Goal: Task Accomplishment & Management: Use online tool/utility

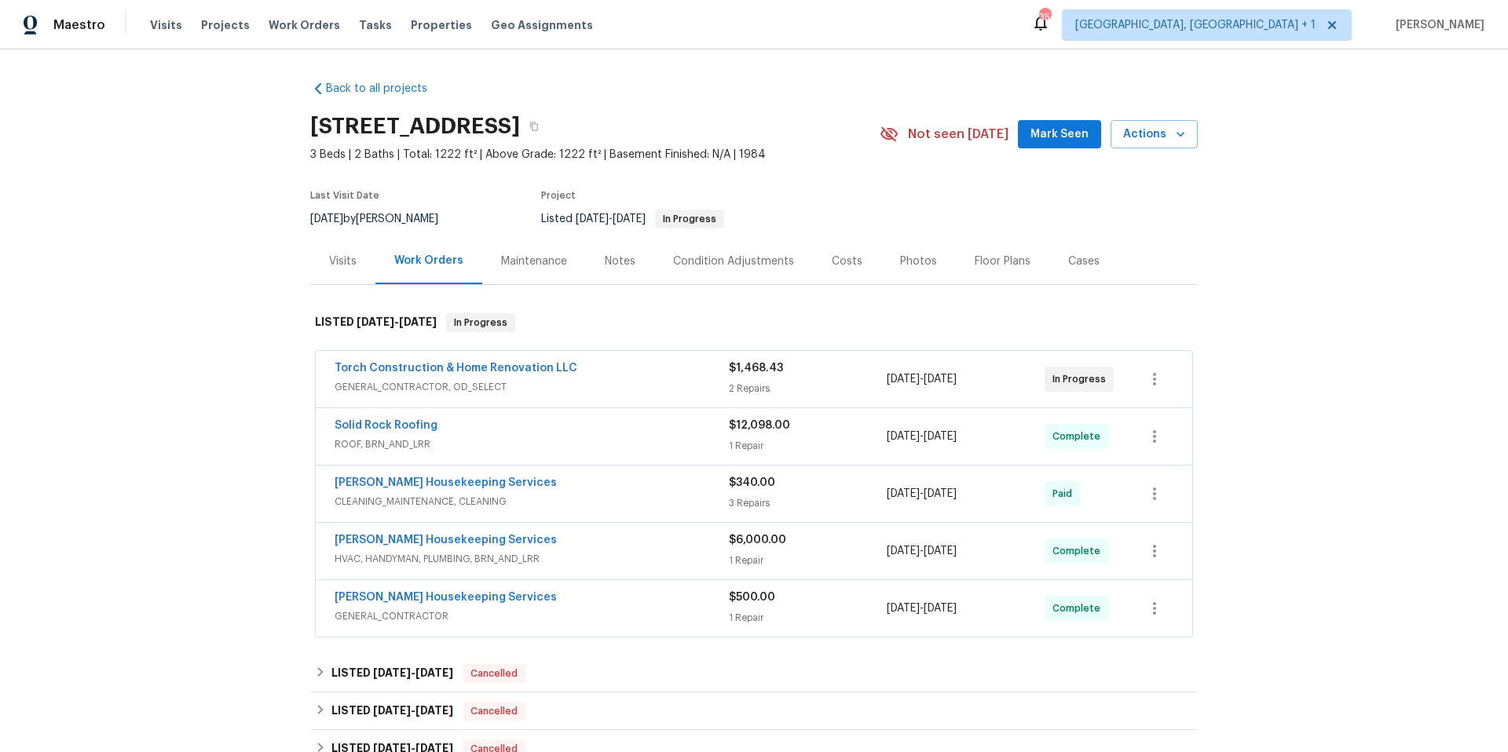
scroll to position [272, 0]
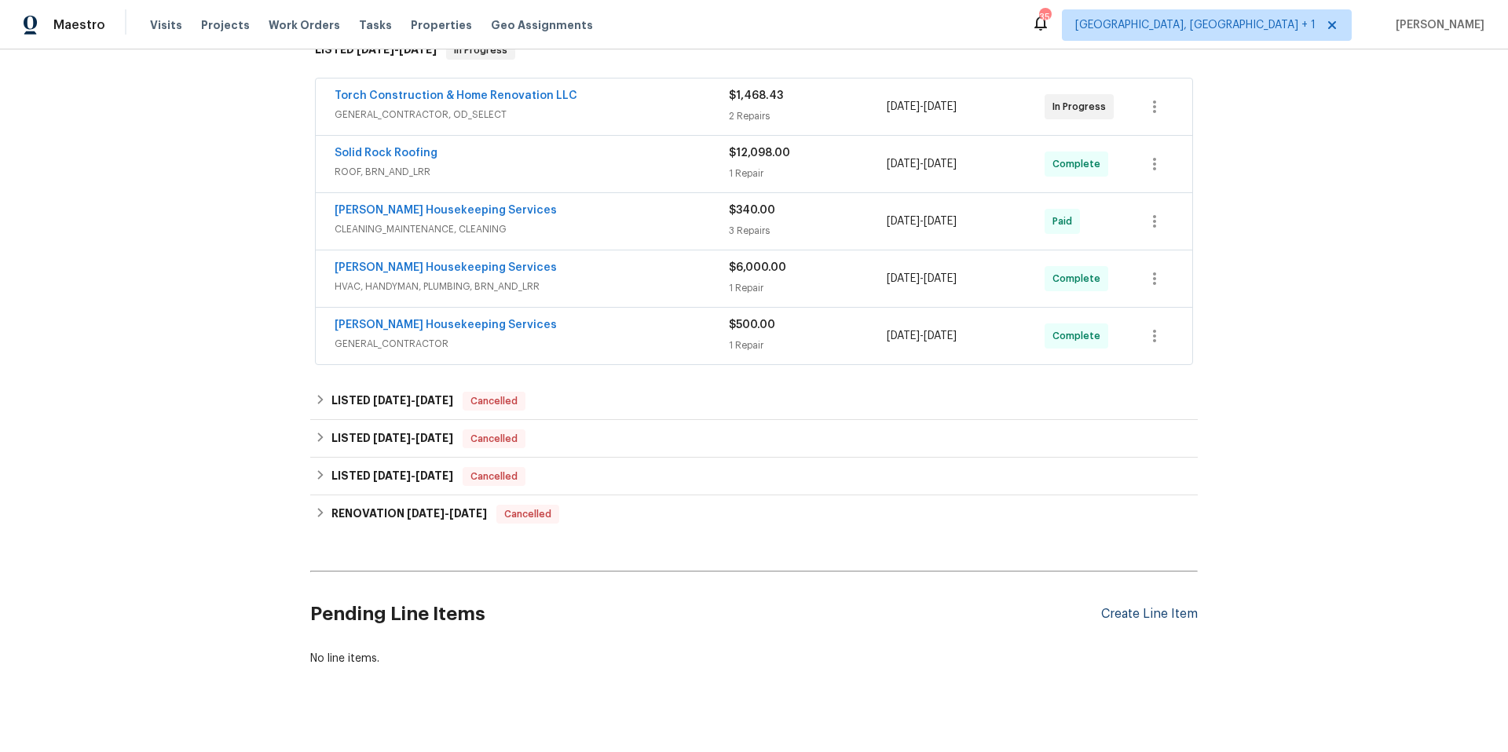
click at [1103, 615] on div "Create Line Item" at bounding box center [1149, 614] width 97 height 15
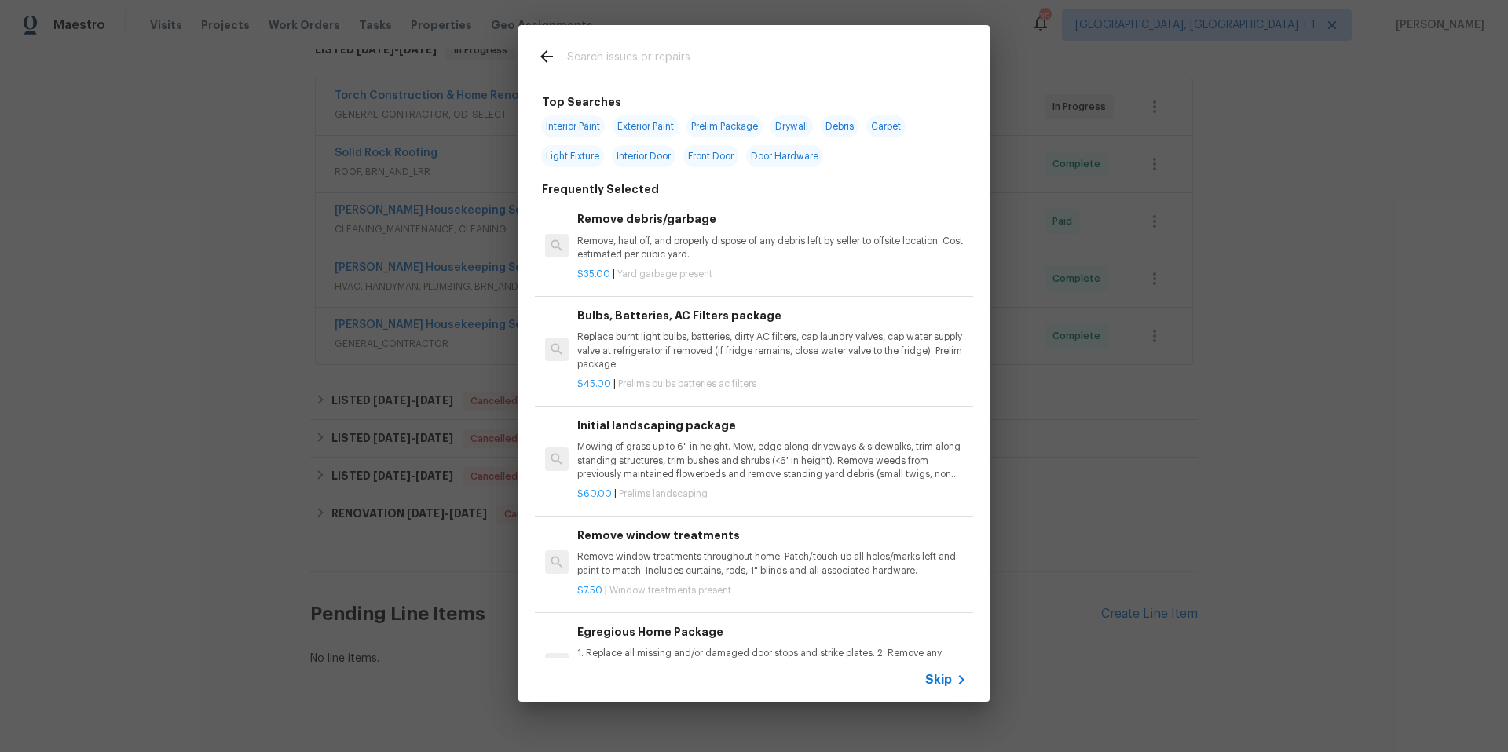
click at [614, 61] on input "text" at bounding box center [733, 59] width 333 height 24
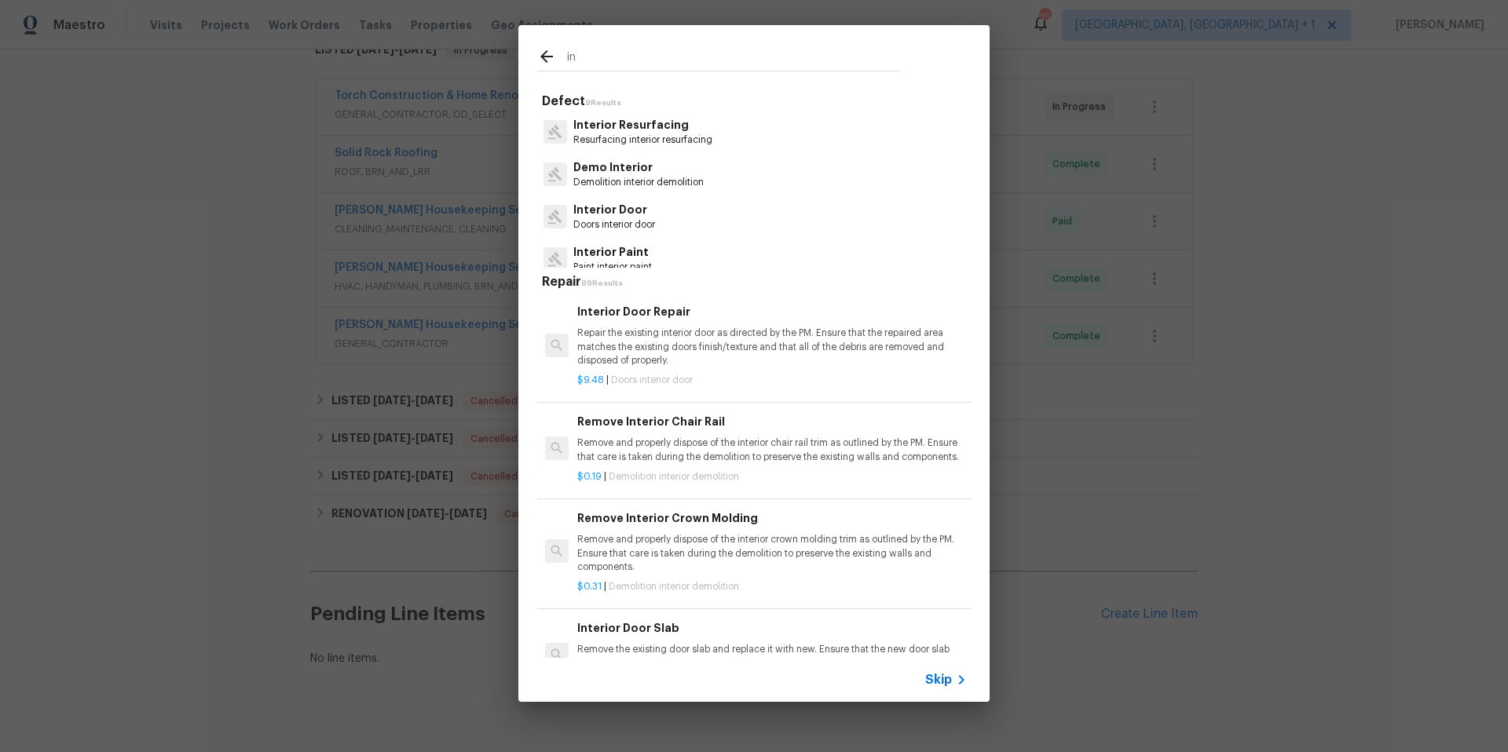
type input "i"
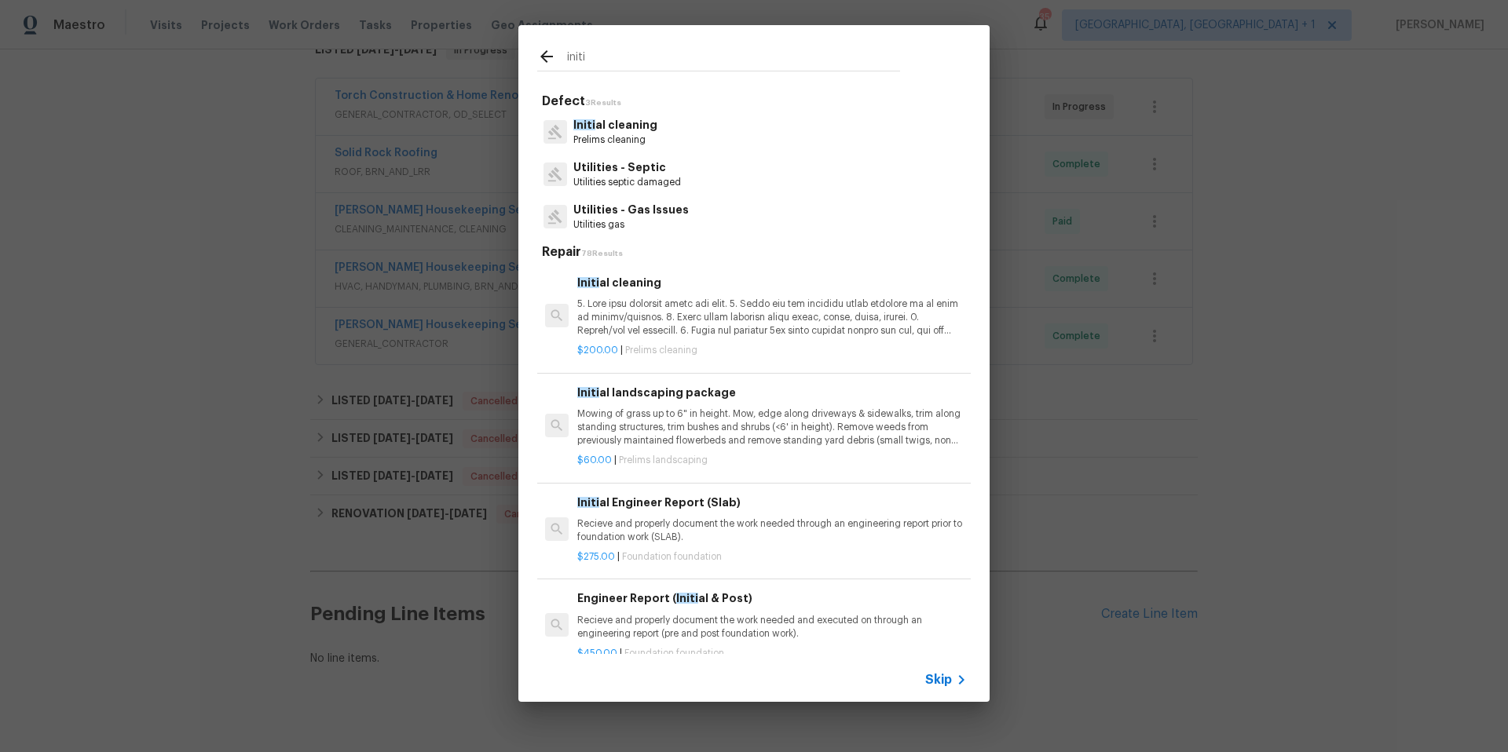
type input "initi"
click at [639, 128] on p "Initi al cleaning" at bounding box center [615, 125] width 84 height 16
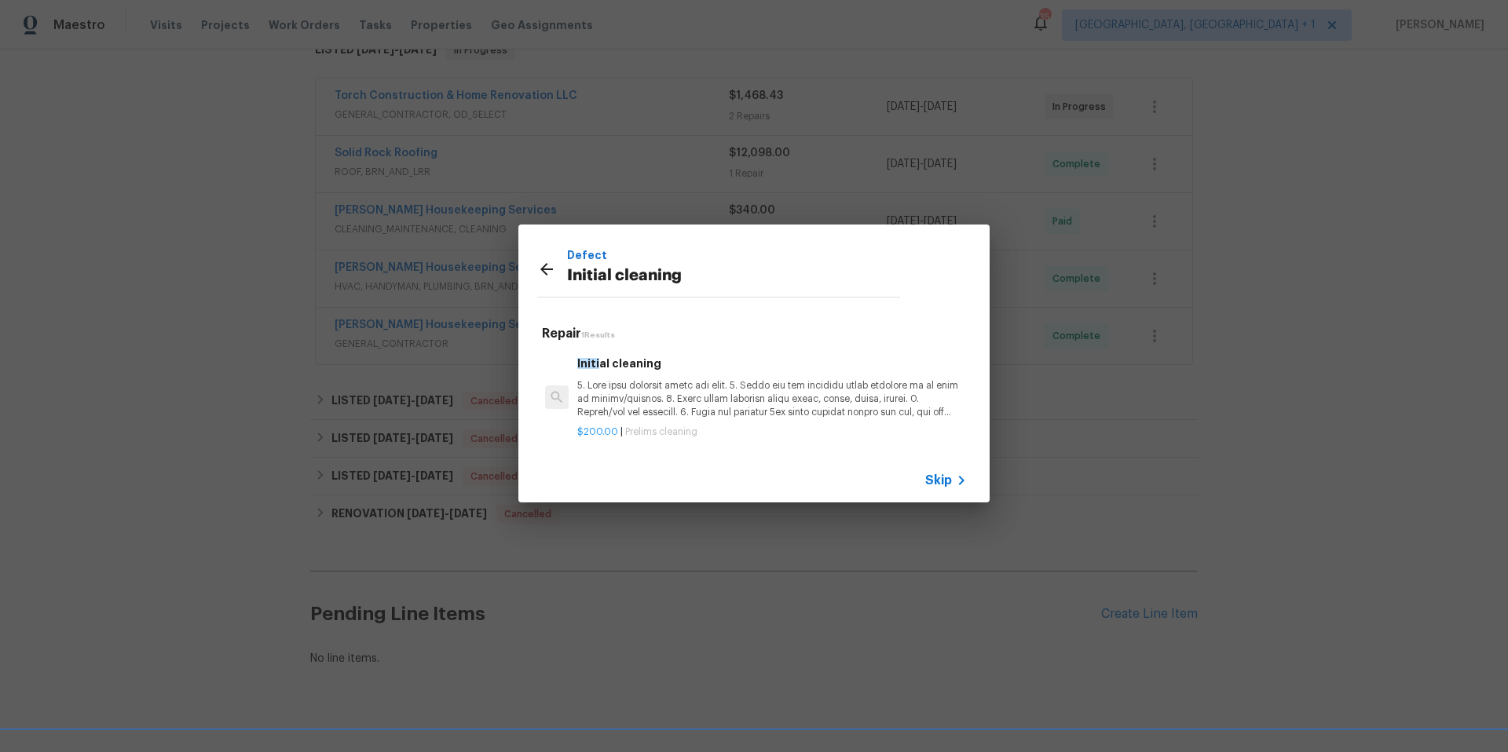
click at [944, 488] on span "Skip" at bounding box center [938, 481] width 27 height 16
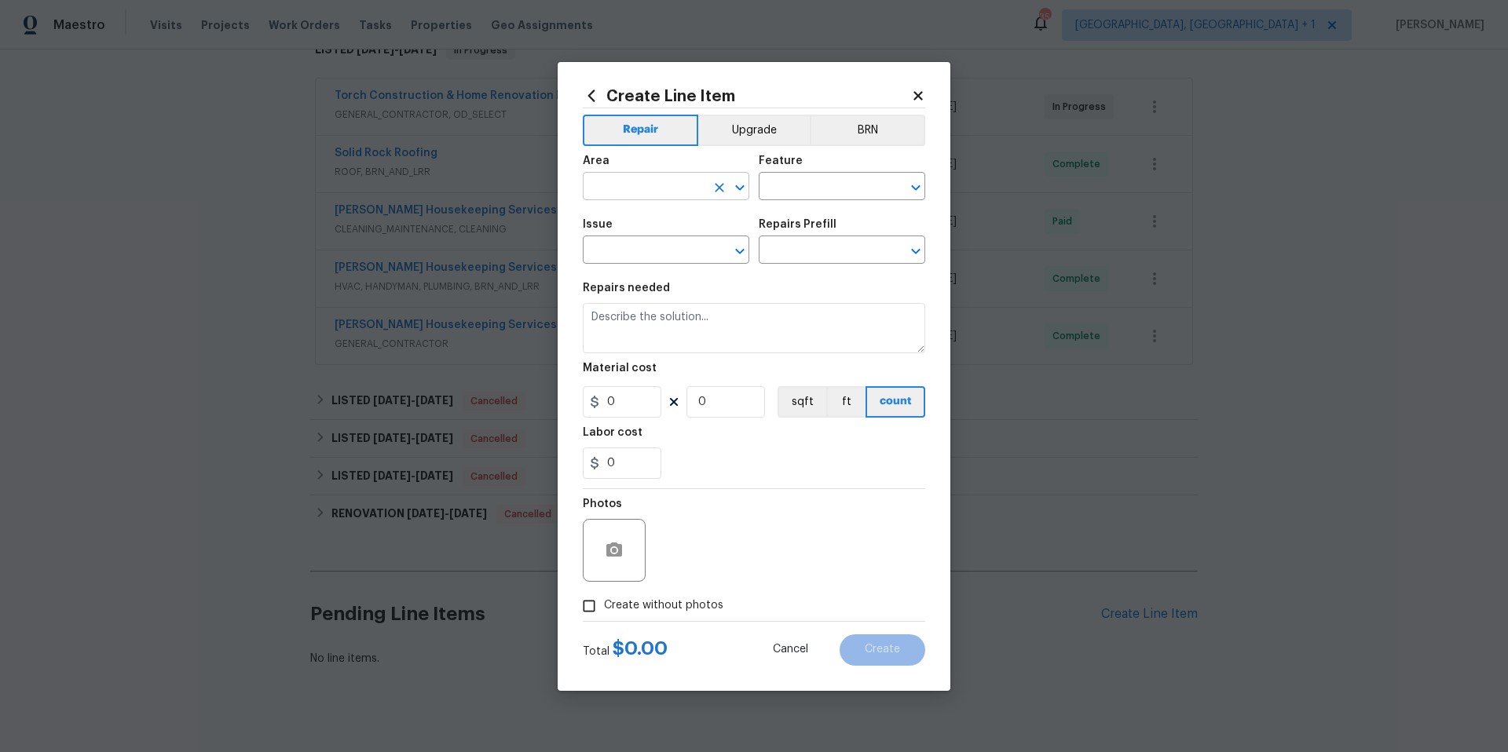
click at [690, 196] on input "text" at bounding box center [644, 188] width 122 height 24
click at [656, 244] on li "Interior Overall" at bounding box center [666, 249] width 166 height 26
type input "Interior Overall"
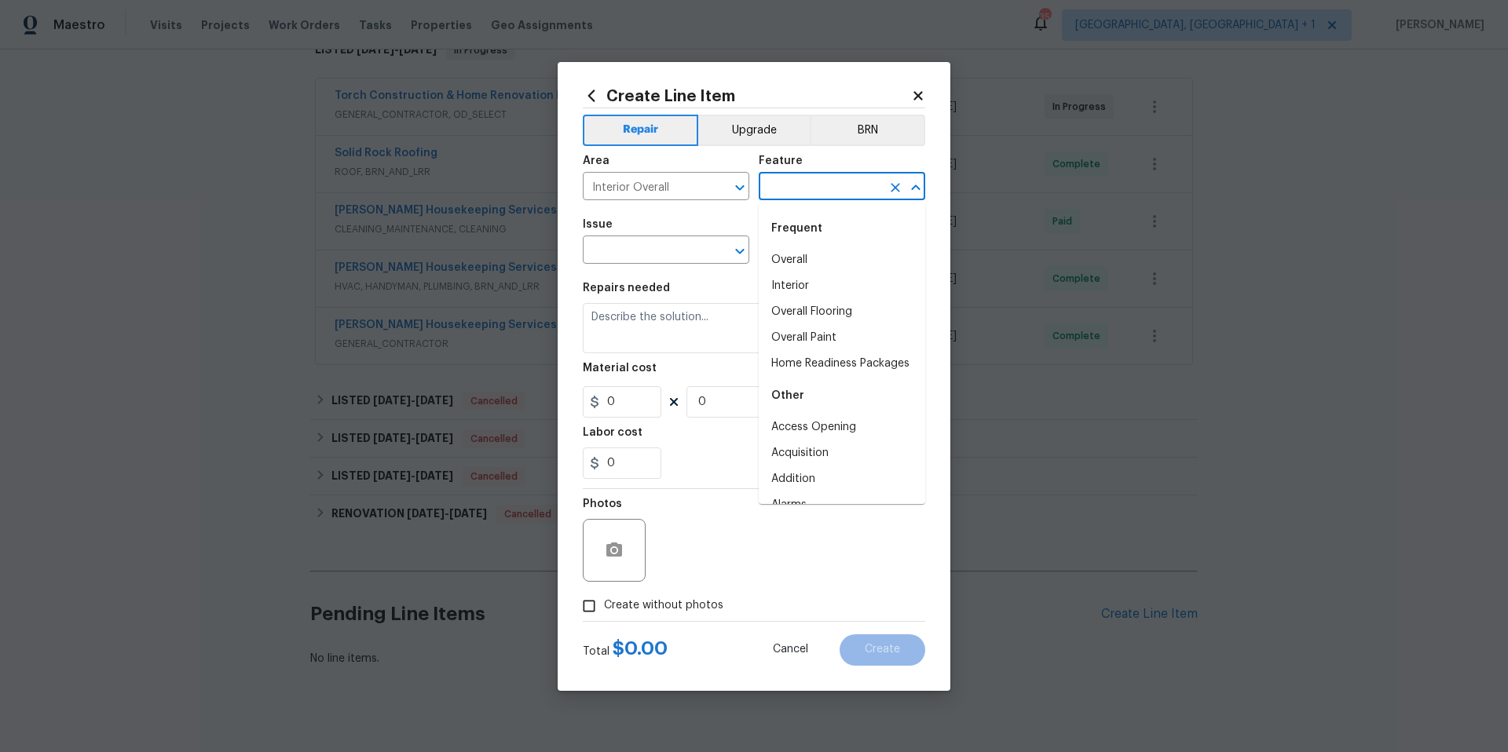
click at [768, 193] on input "text" at bounding box center [820, 188] width 122 height 24
click at [799, 286] on li "Interior" at bounding box center [842, 286] width 166 height 26
type input "Interior"
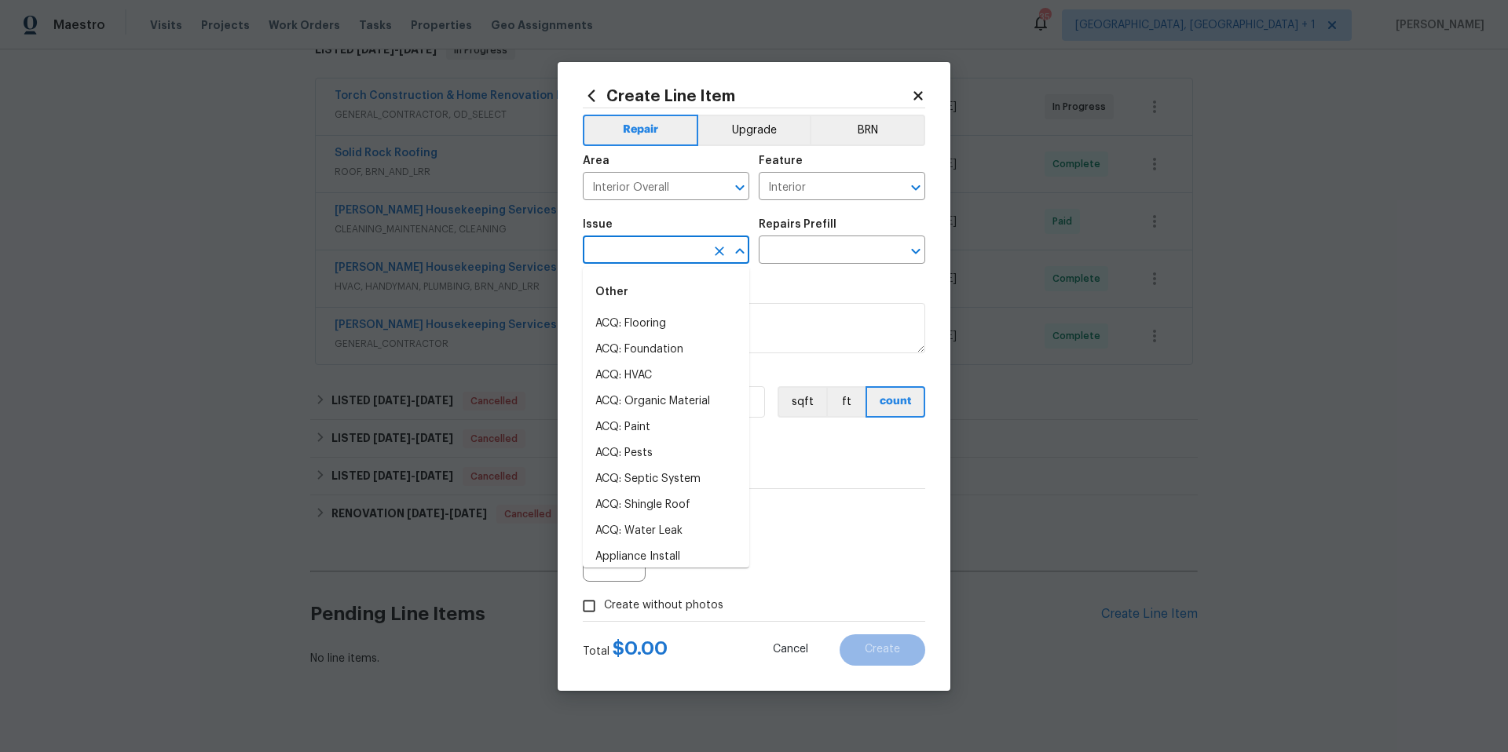
click at [634, 245] on input "text" at bounding box center [644, 251] width 122 height 24
click at [638, 324] on li "Initial cleaning" at bounding box center [666, 324] width 166 height 26
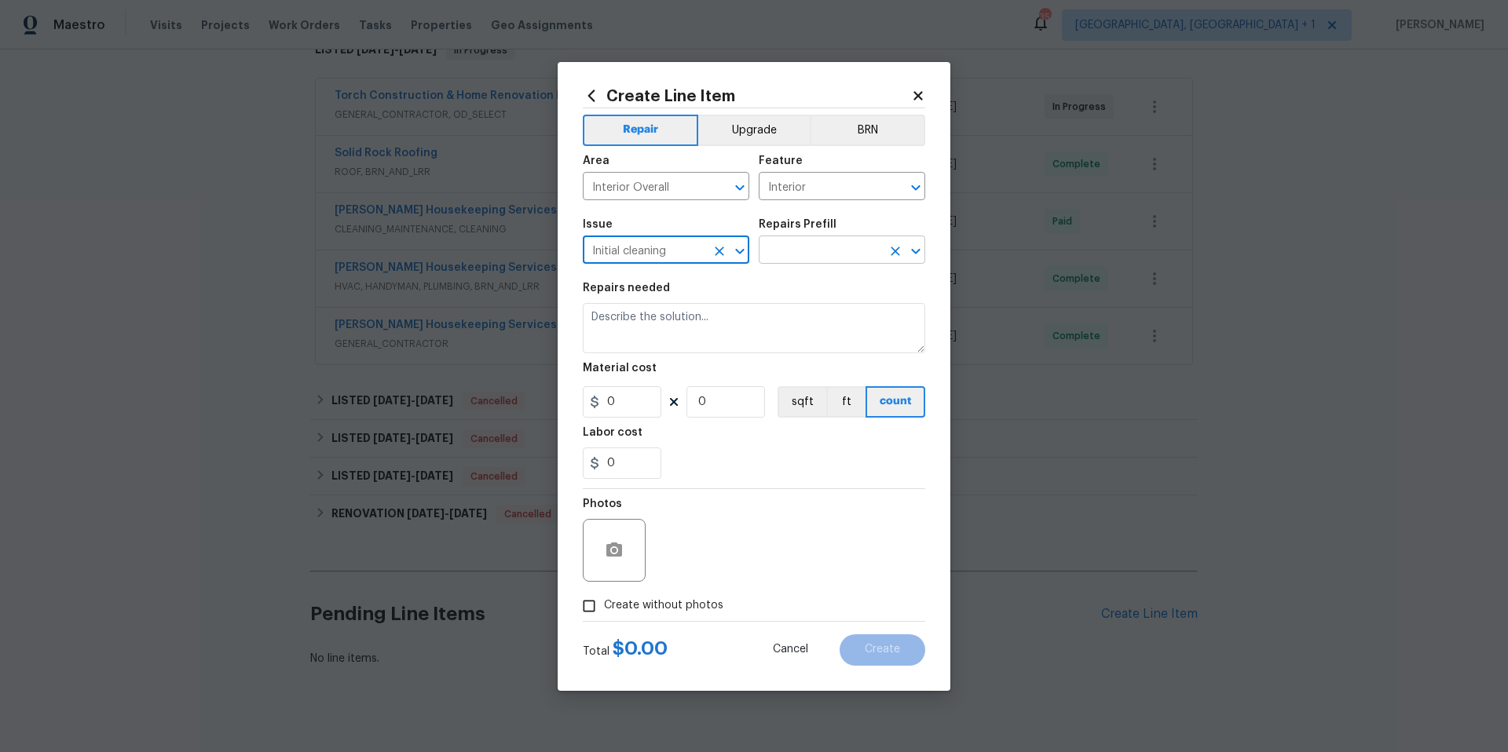
type input "Initial cleaning"
click at [821, 260] on input "text" at bounding box center [820, 251] width 122 height 24
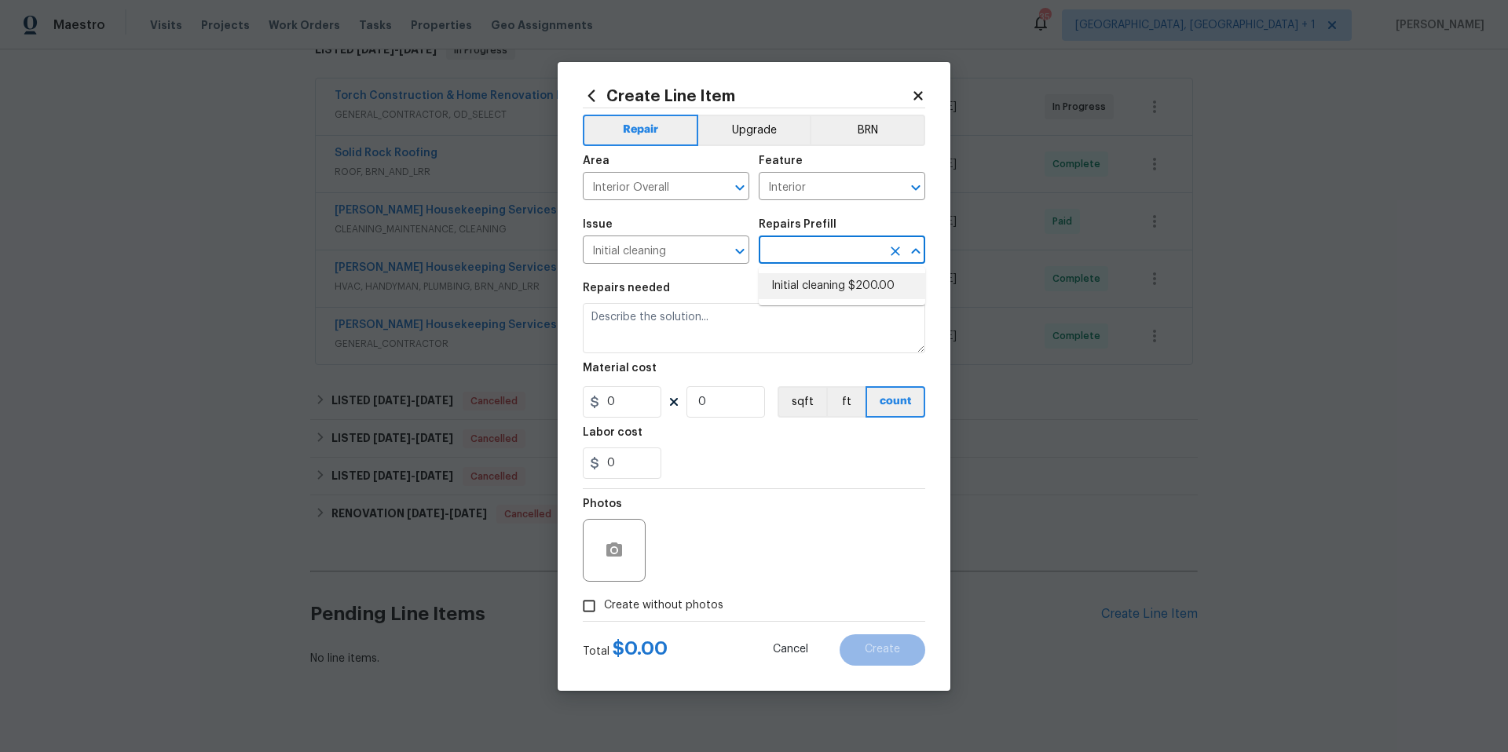
drag, startPoint x: 824, startPoint y: 274, endPoint x: 781, endPoint y: 309, distance: 54.7
click at [824, 274] on li "Initial cleaning $200.00" at bounding box center [842, 286] width 166 height 26
type input "Home Readiness Packages"
type input "Initial cleaning $200.00"
type textarea "1. Wipe down exterior doors and trim. 2. Clean out all exterior light fixtures …"
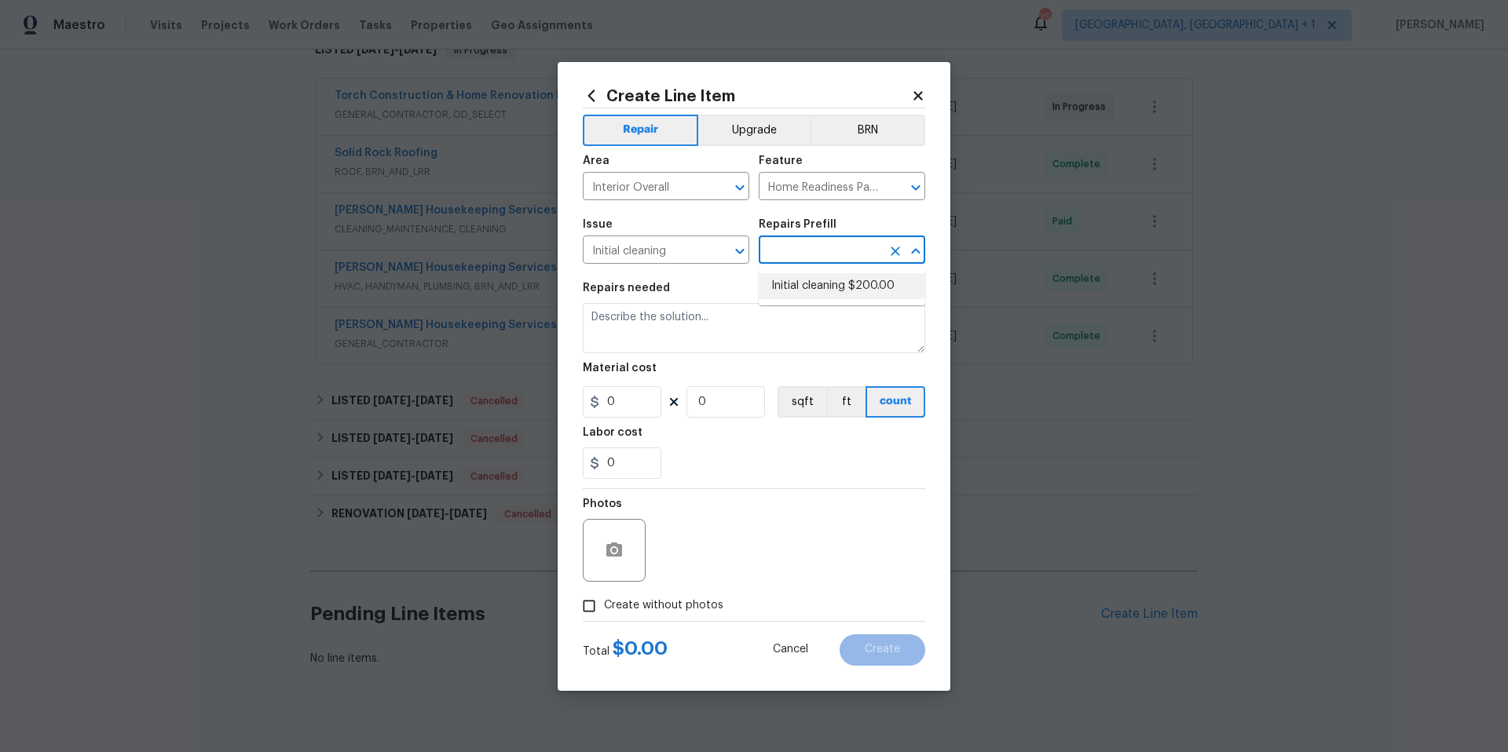
type input "200"
type input "1"
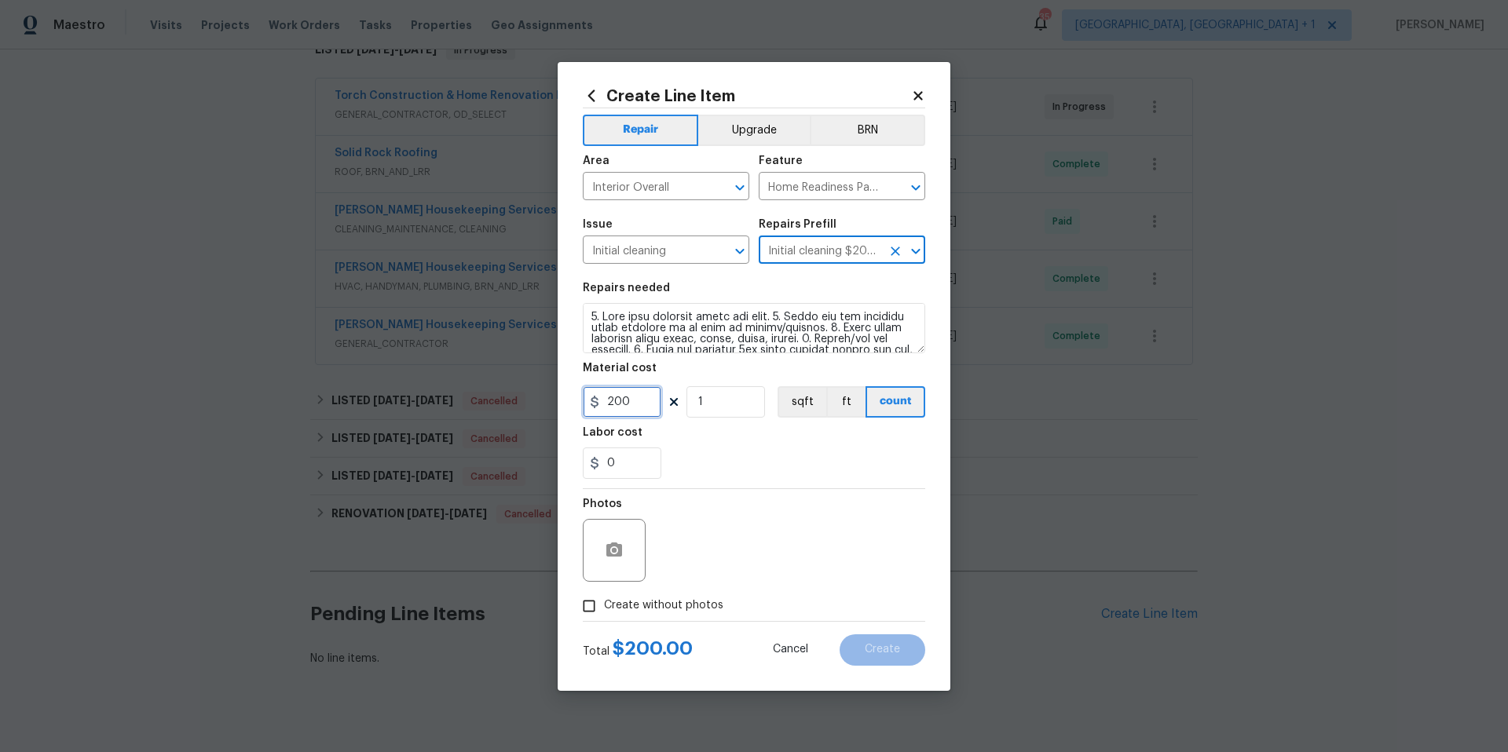
click at [619, 405] on input "200" at bounding box center [622, 401] width 79 height 31
type input "250"
click at [607, 613] on span "Create without photos" at bounding box center [663, 606] width 119 height 16
click at [604, 613] on input "Create without photos" at bounding box center [589, 606] width 30 height 30
checkbox input "true"
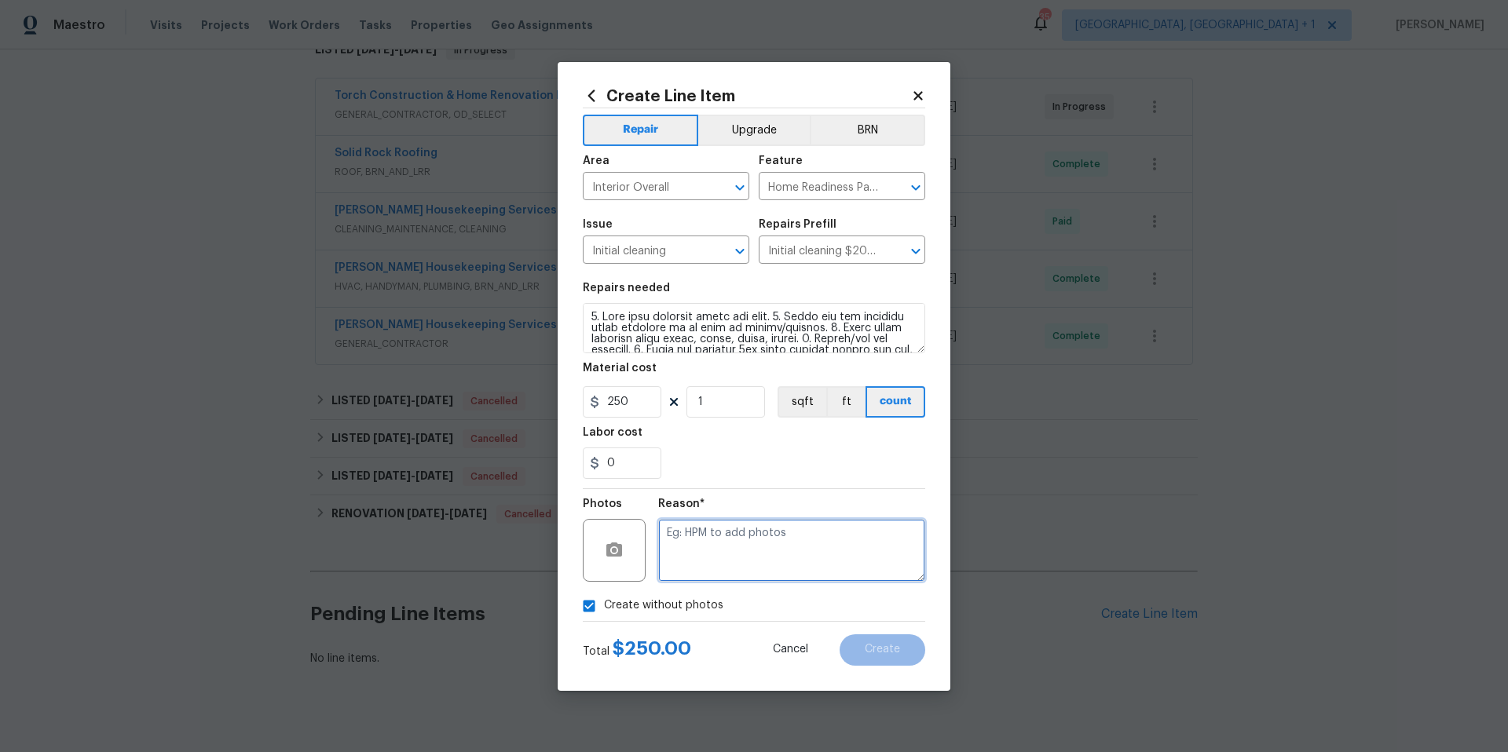
click at [708, 550] on textarea at bounding box center [791, 550] width 267 height 63
type textarea "NA"
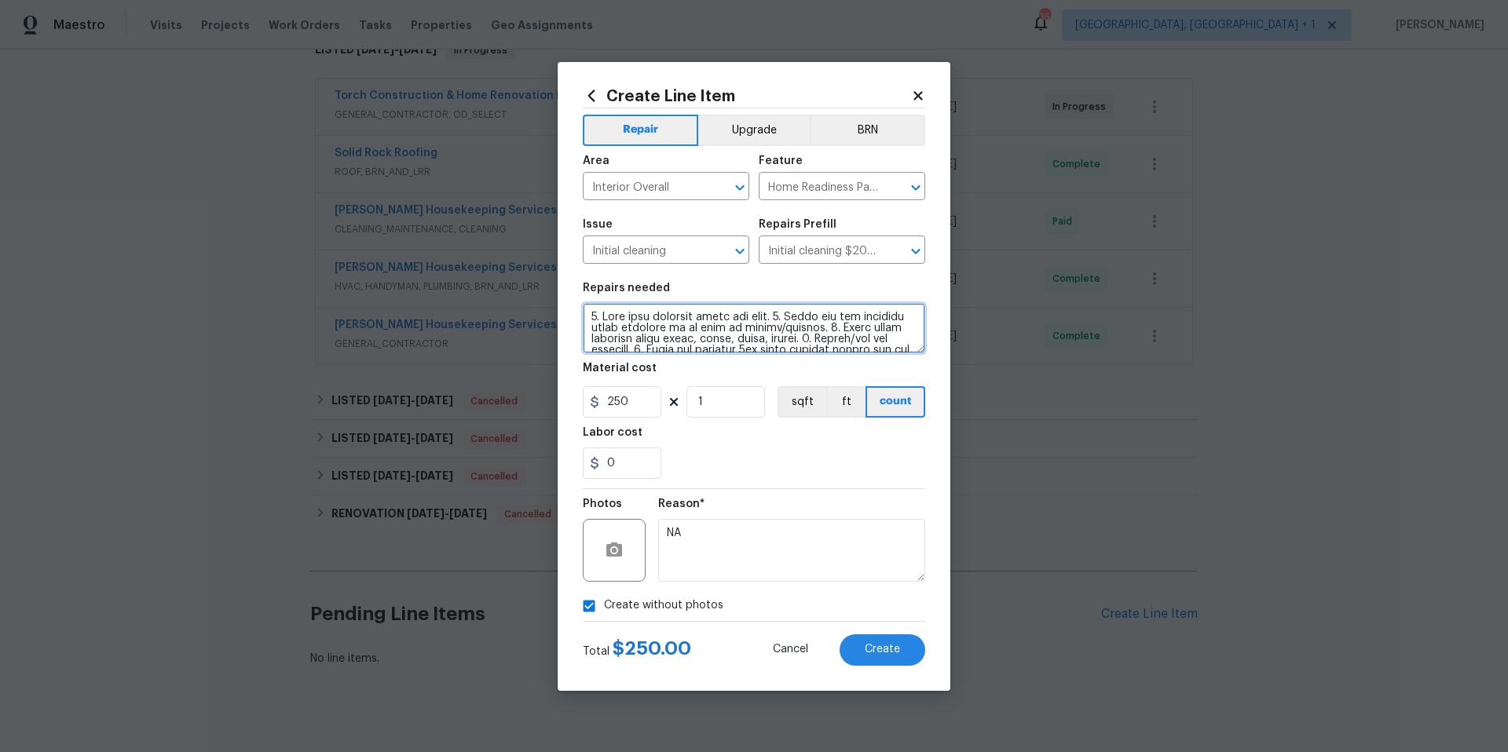
click at [588, 317] on textarea at bounding box center [754, 328] width 342 height 50
type textarea "***post listing repair after fallthrough cleaning*** 1. Wipe down exterior door…"
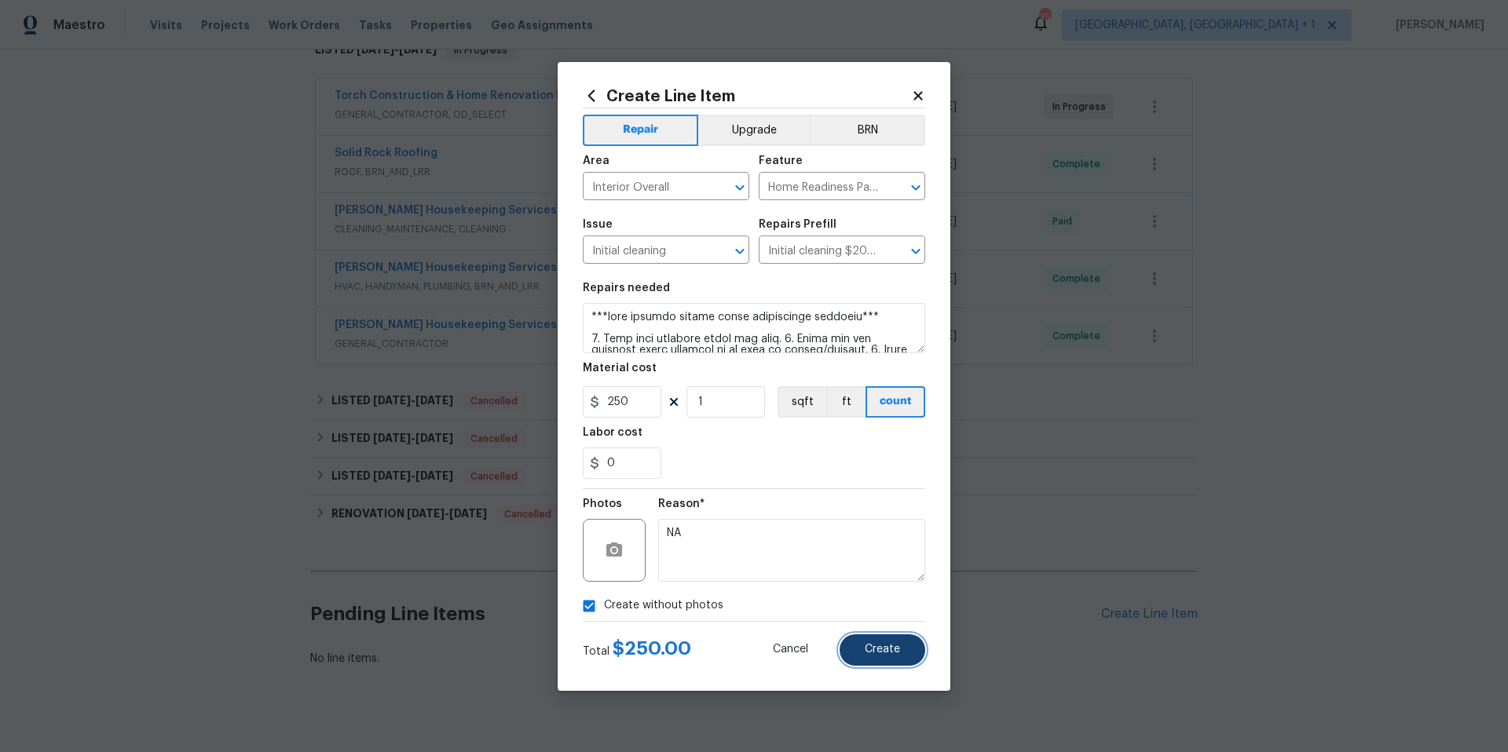
click at [865, 661] on button "Create" at bounding box center [882, 649] width 86 height 31
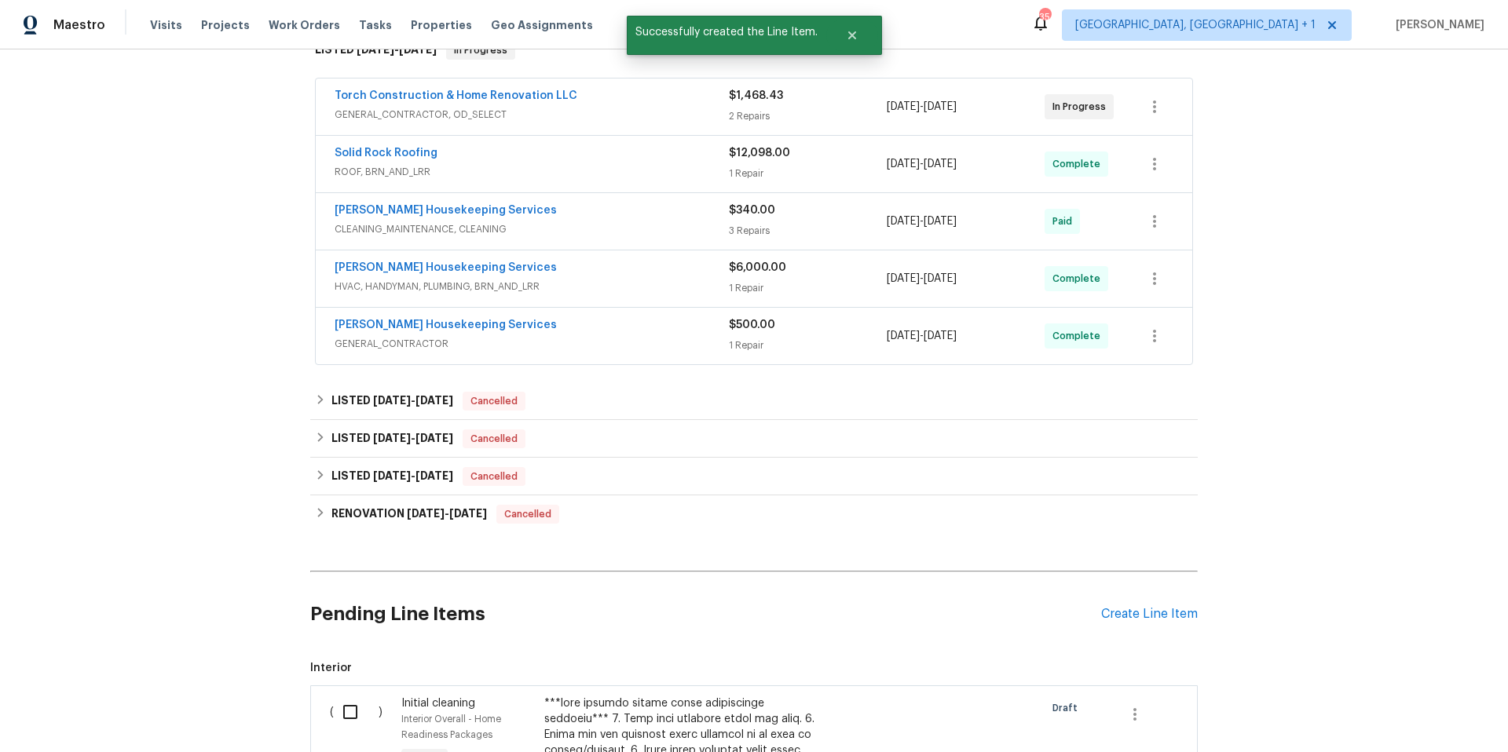
click at [352, 712] on input "checkbox" at bounding box center [356, 712] width 45 height 33
checkbox input "true"
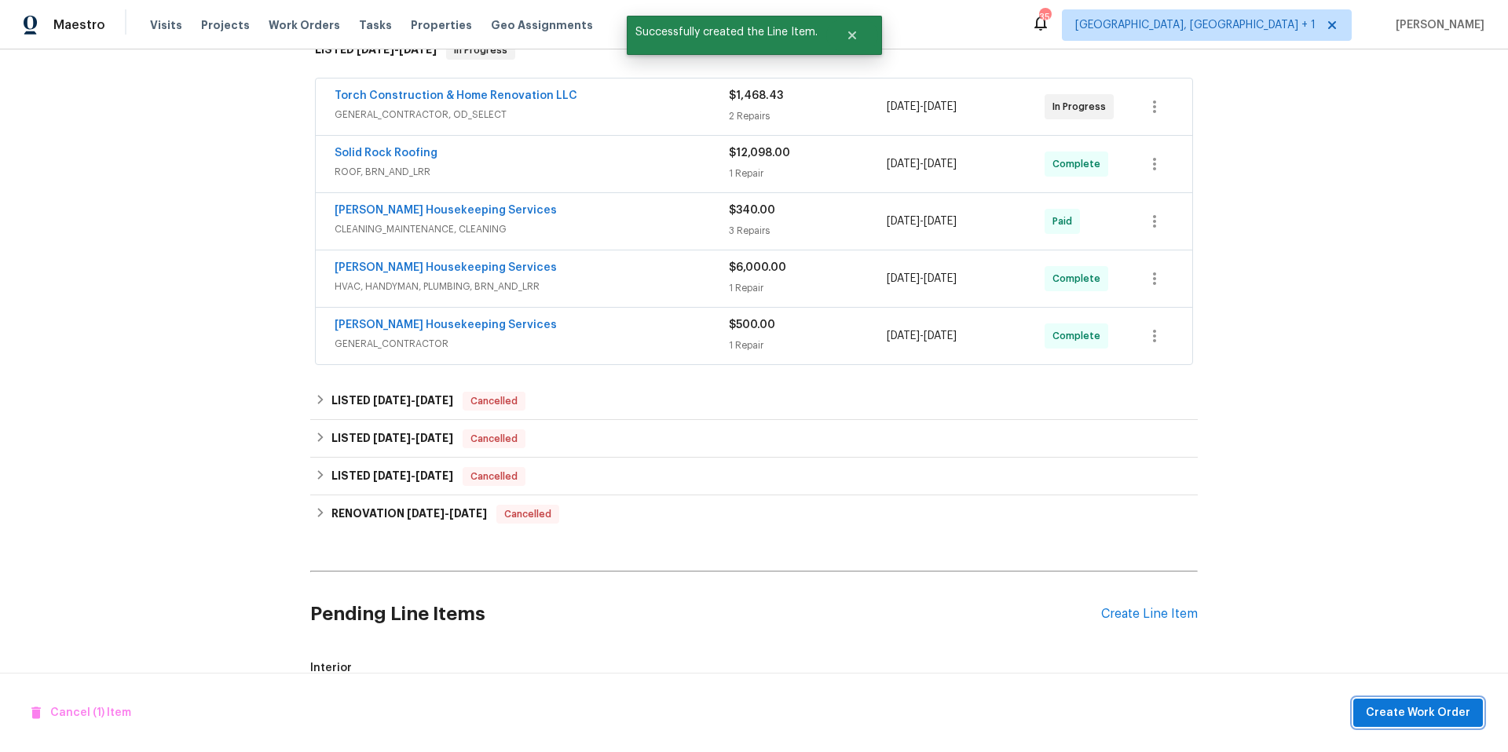
click at [1424, 710] on span "Create Work Order" at bounding box center [1417, 714] width 104 height 20
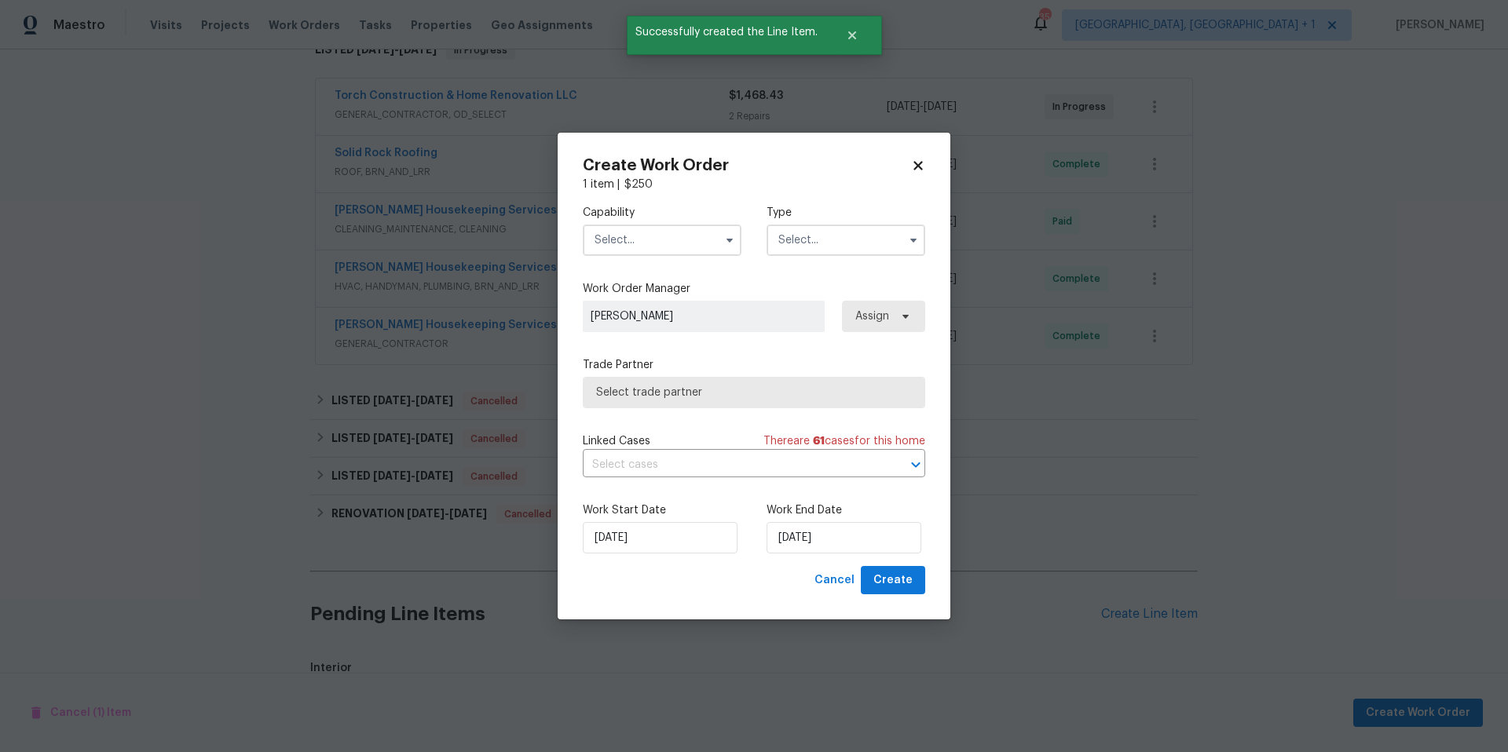
click at [660, 243] on input "text" at bounding box center [662, 240] width 159 height 31
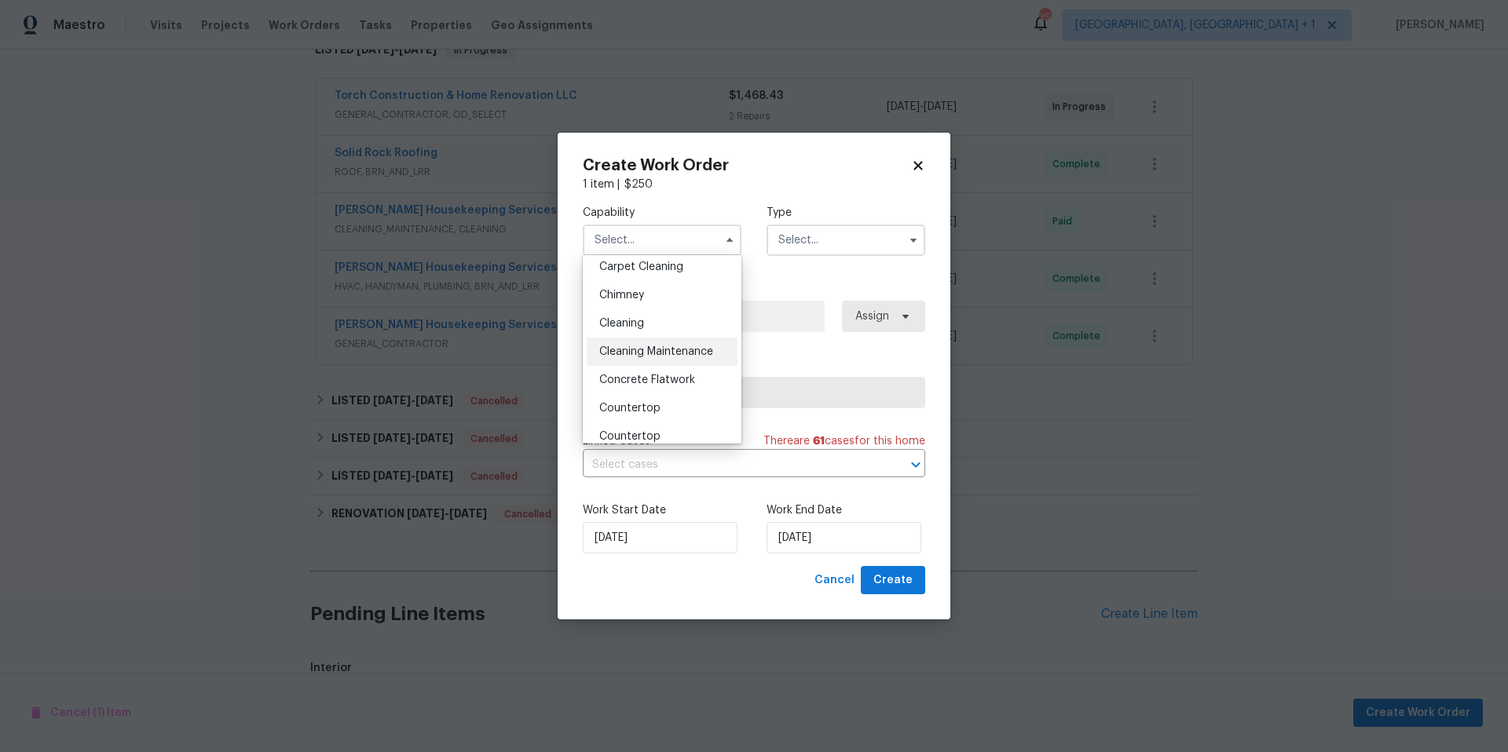
scroll to position [173, 0]
click at [639, 330] on span "Cleaning" at bounding box center [621, 326] width 45 height 11
type input "Cleaning"
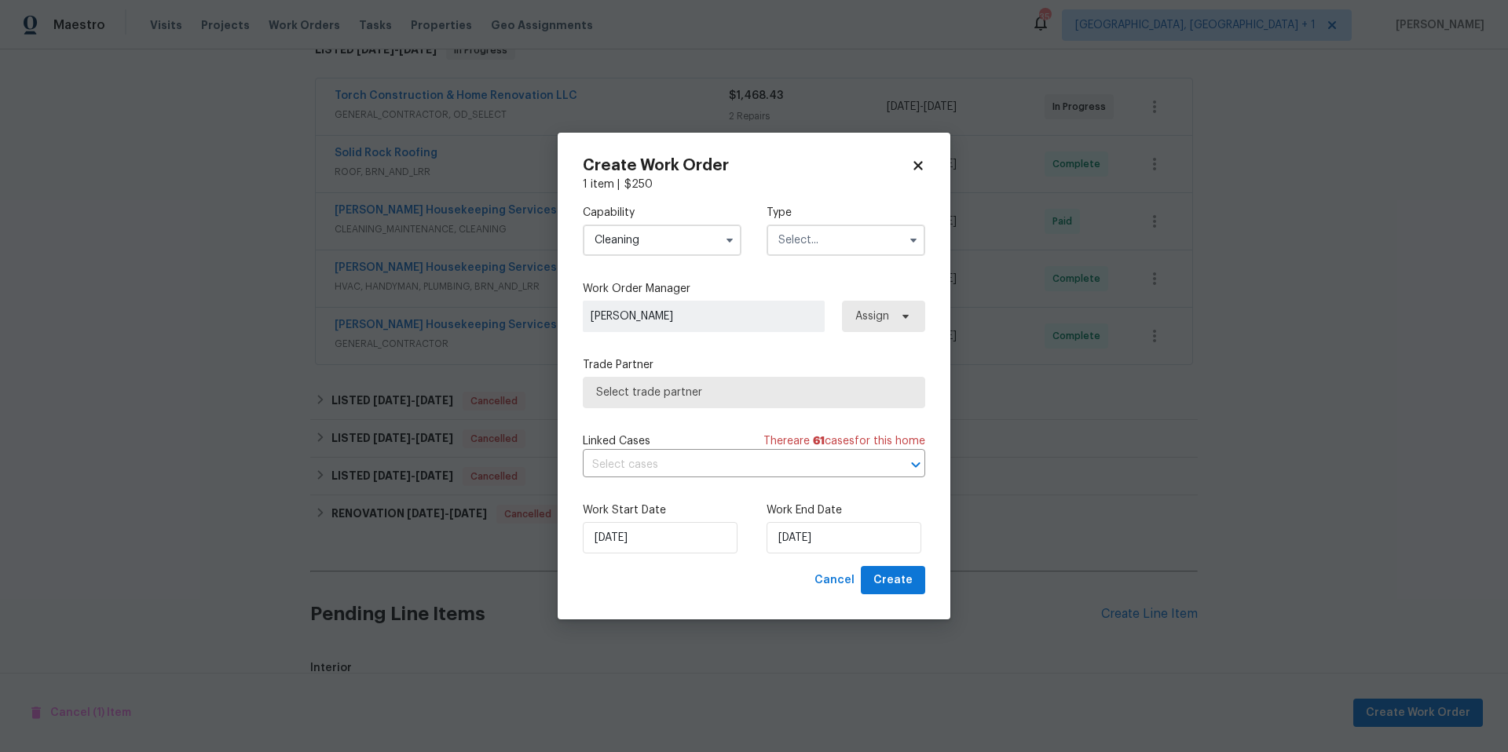
click at [813, 247] on input "text" at bounding box center [845, 240] width 159 height 31
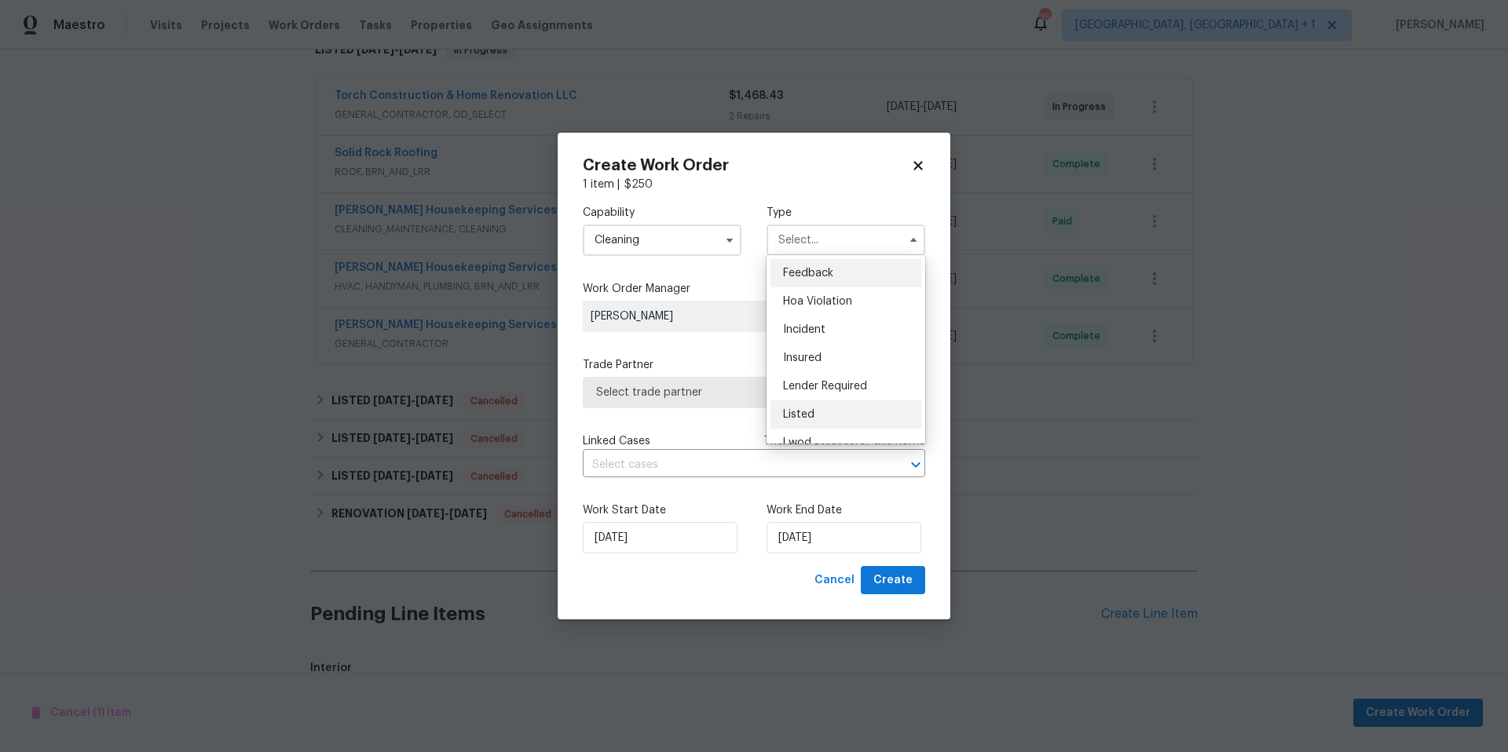
click at [841, 409] on div "Listed" at bounding box center [845, 414] width 151 height 28
type input "Listed"
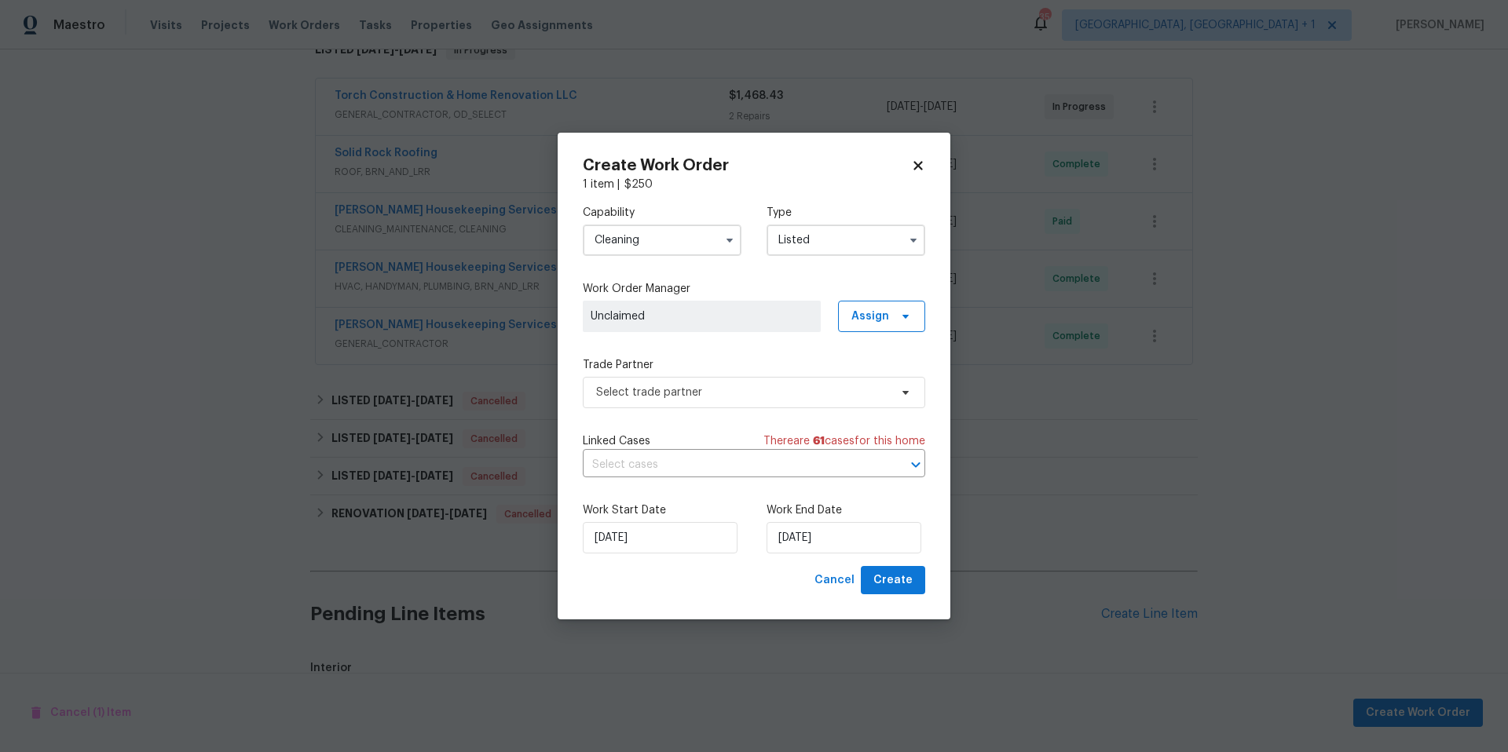
click at [711, 316] on span "Unclaimed" at bounding box center [701, 317] width 222 height 16
click at [872, 326] on span "Assign" at bounding box center [881, 316] width 87 height 31
drag, startPoint x: 872, startPoint y: 345, endPoint x: 872, endPoint y: 355, distance: 10.2
click at [872, 348] on div "Assign to HPM Unclaim Assign to me Assign to HPM" at bounding box center [888, 393] width 97 height 101
click at [872, 355] on div "Assign to HPM" at bounding box center [887, 361] width 74 height 16
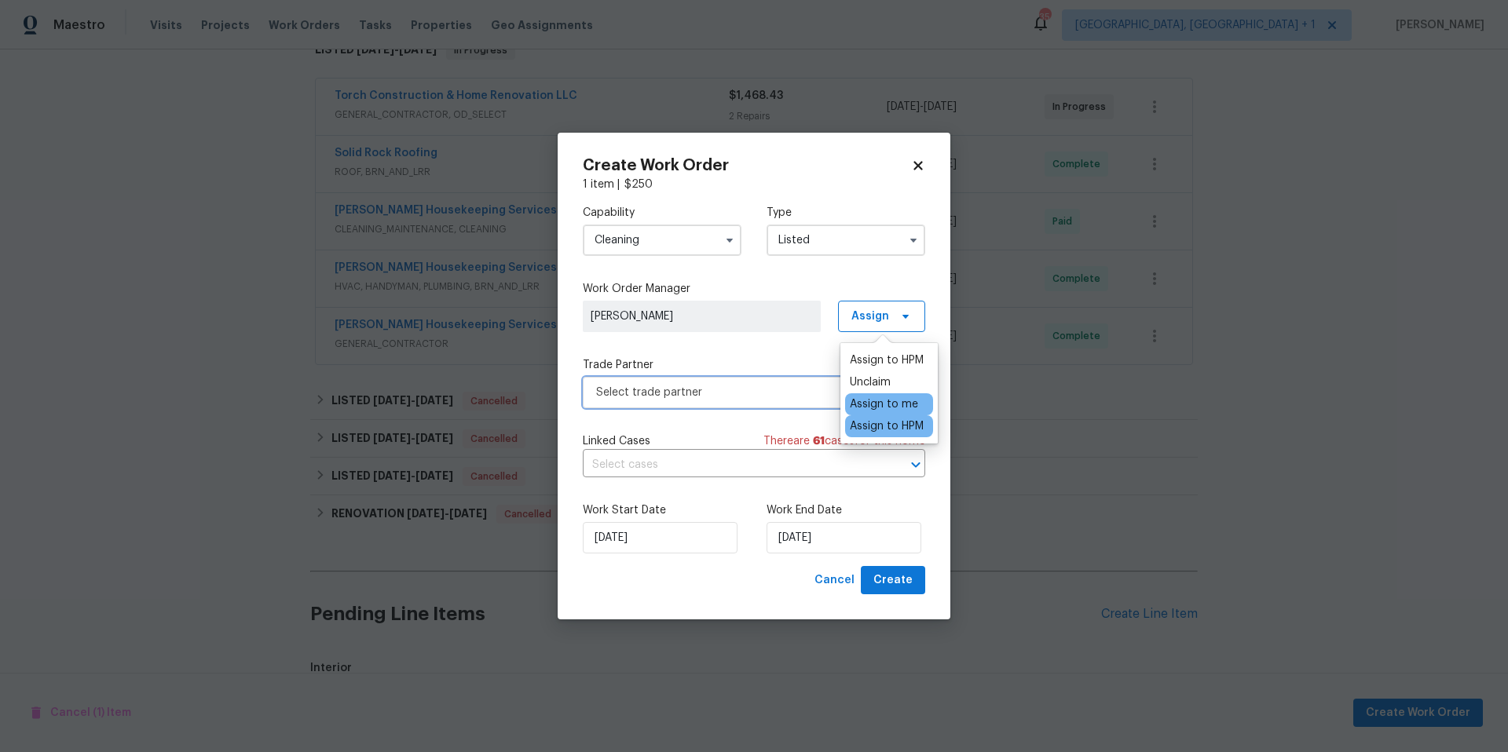
click at [696, 396] on span "Select trade partner" at bounding box center [742, 393] width 293 height 16
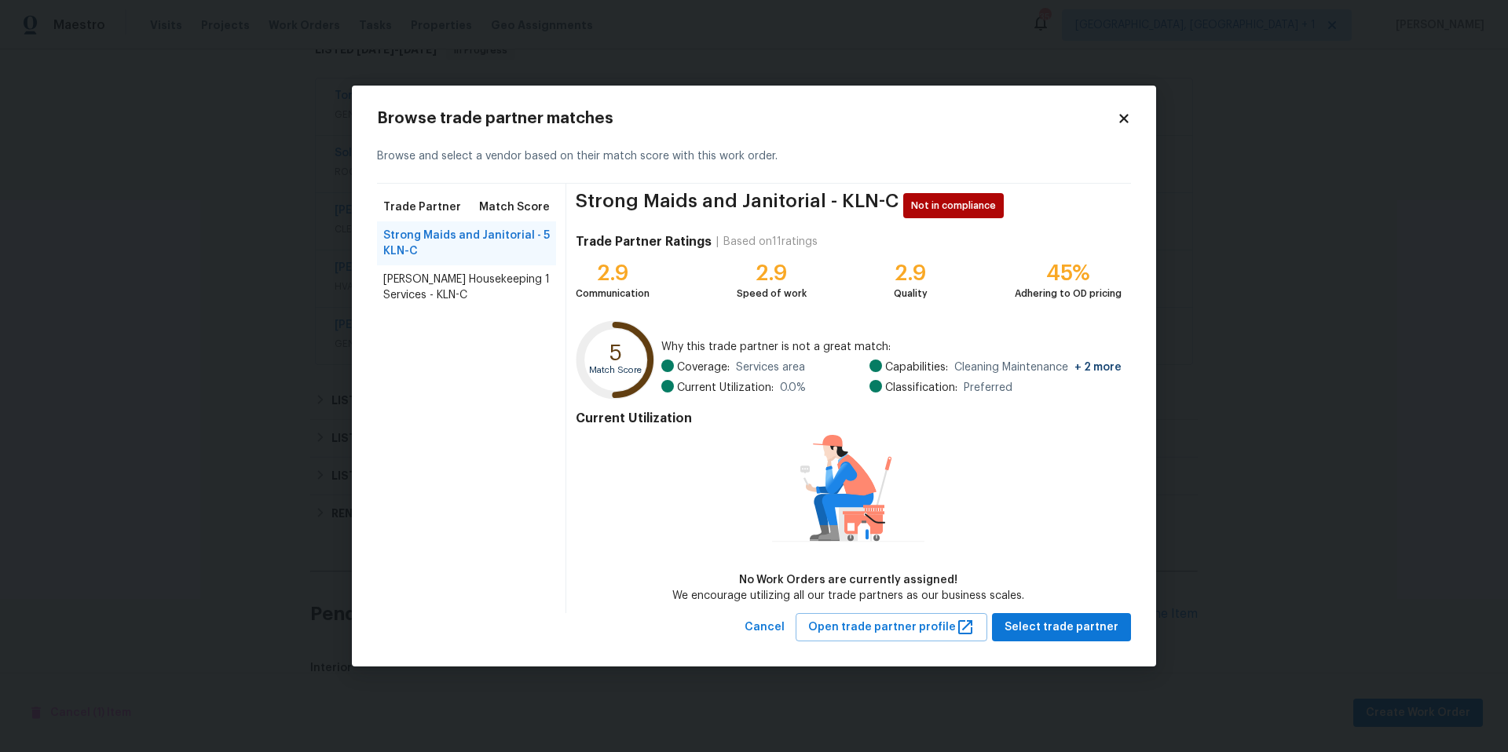
click at [458, 288] on span "[PERSON_NAME] Housekeeping Services - KLN-C" at bounding box center [464, 287] width 162 height 31
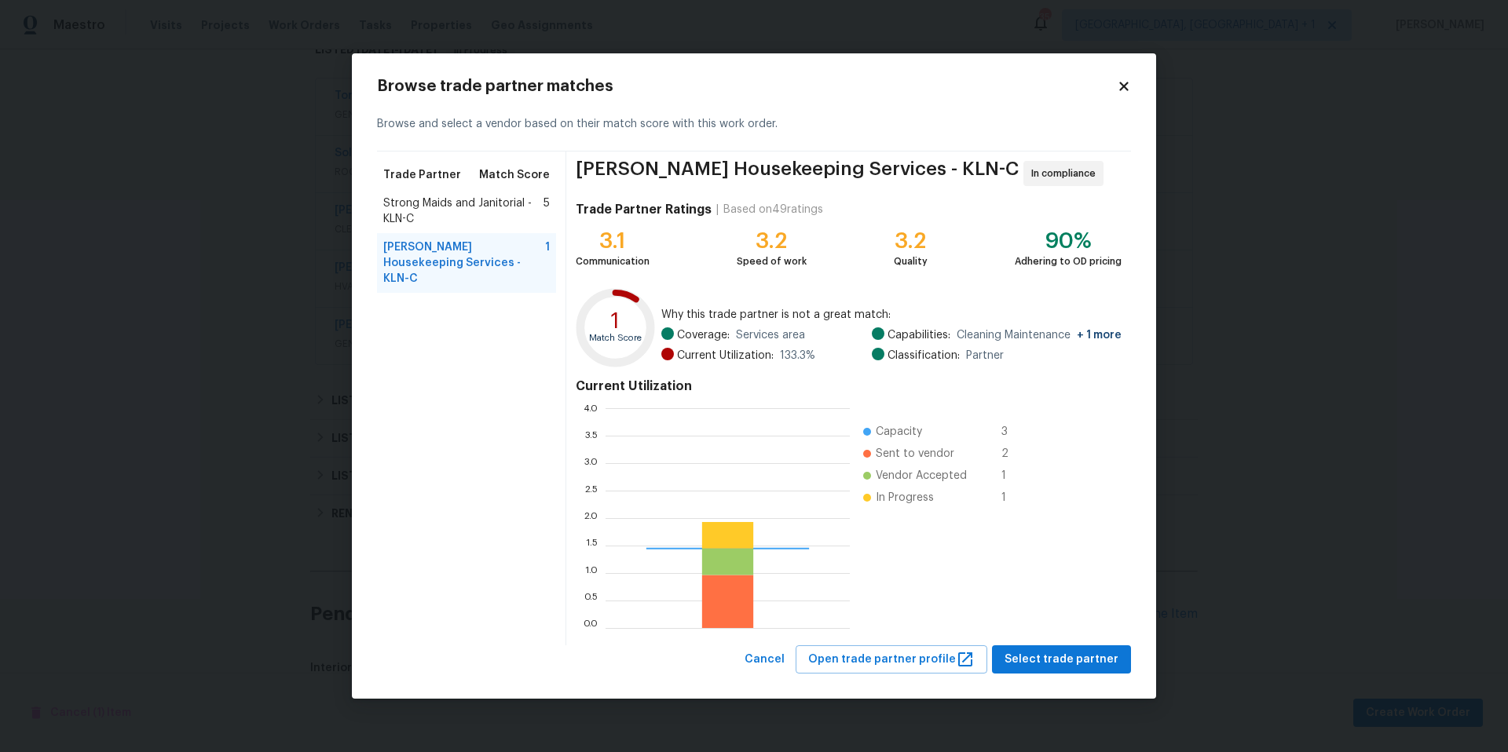
scroll to position [208, 233]
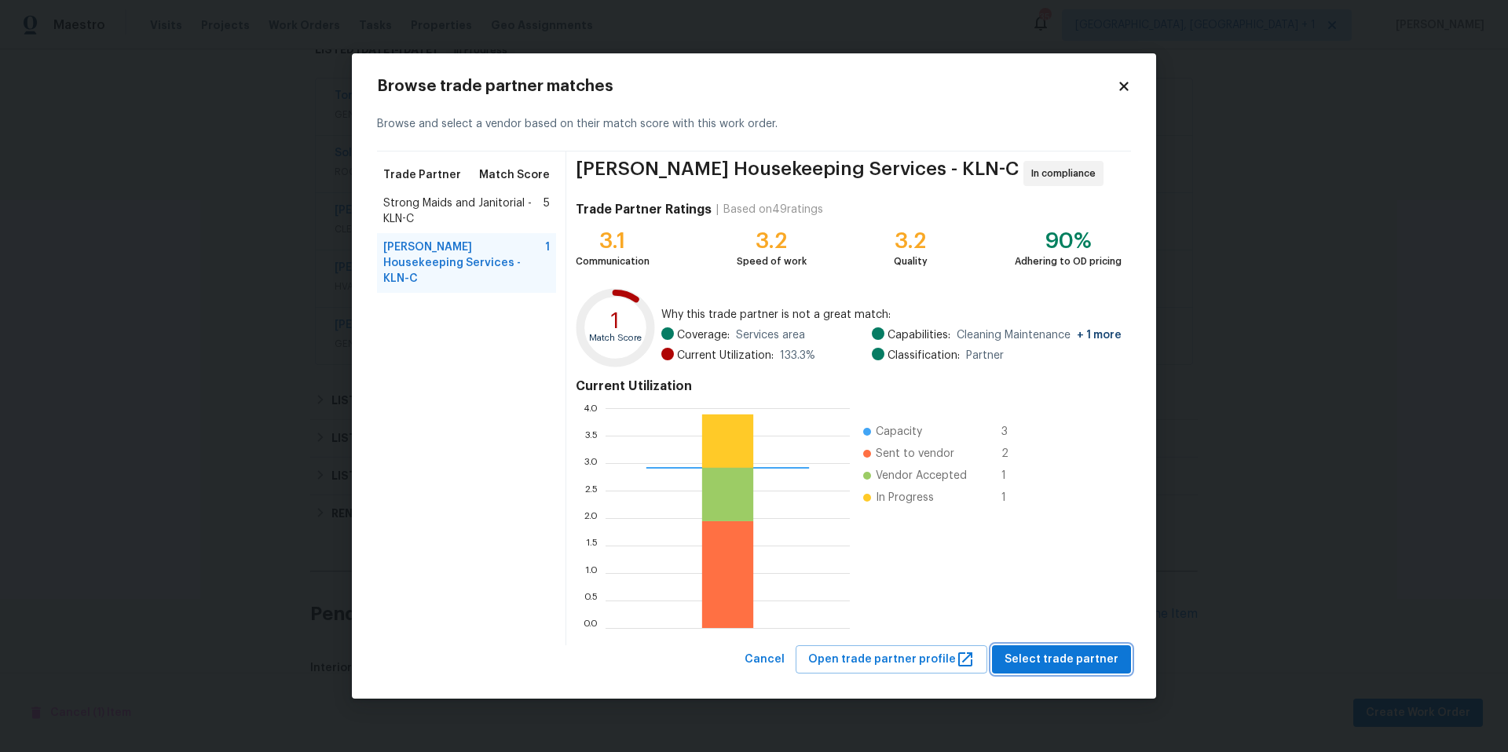
click at [1045, 662] on span "Select trade partner" at bounding box center [1061, 660] width 114 height 20
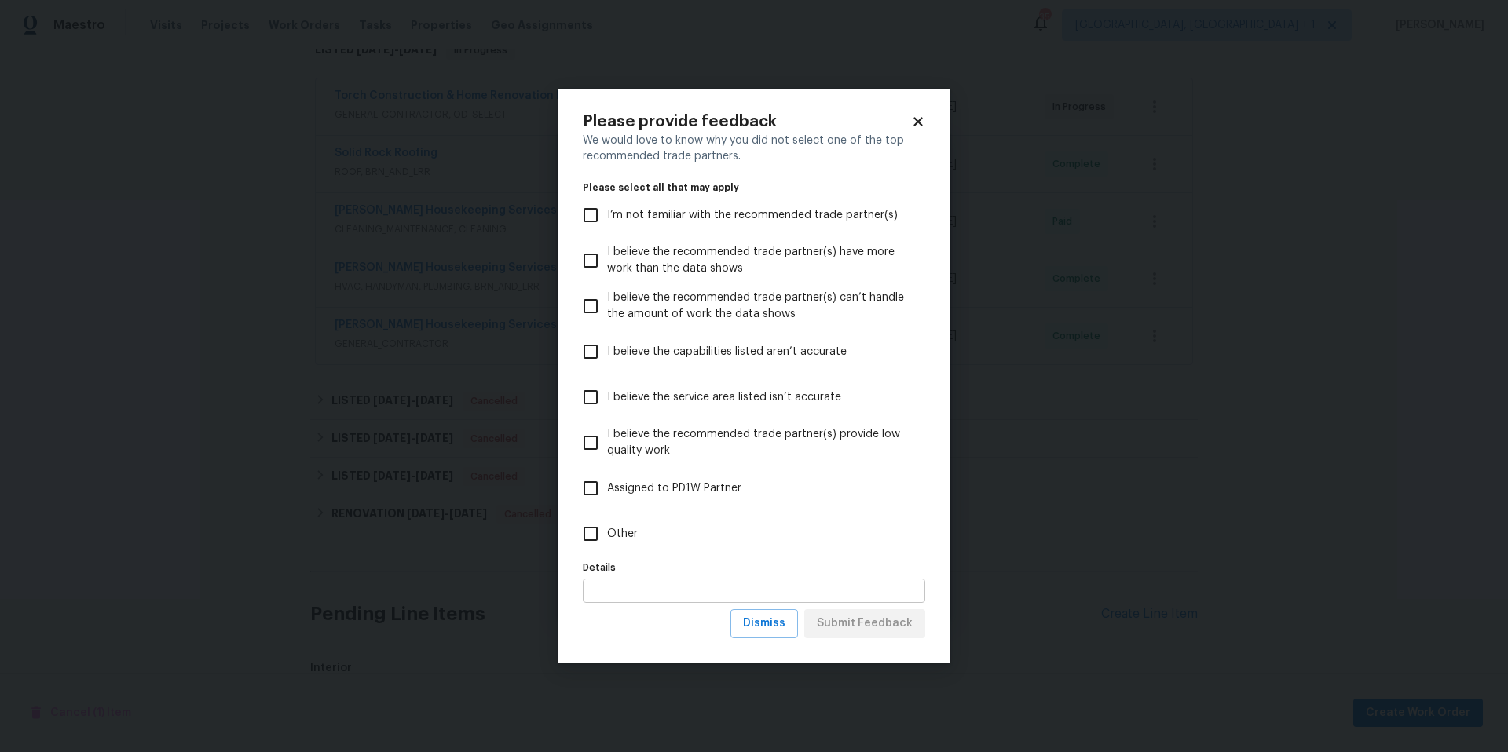
drag, startPoint x: 607, startPoint y: 526, endPoint x: 785, endPoint y: 583, distance: 187.0
click at [607, 527] on span "Other" at bounding box center [622, 534] width 31 height 16
click at [607, 527] on input "Other" at bounding box center [590, 533] width 33 height 33
checkbox input "true"
click at [842, 614] on span "Submit Feedback" at bounding box center [865, 624] width 96 height 20
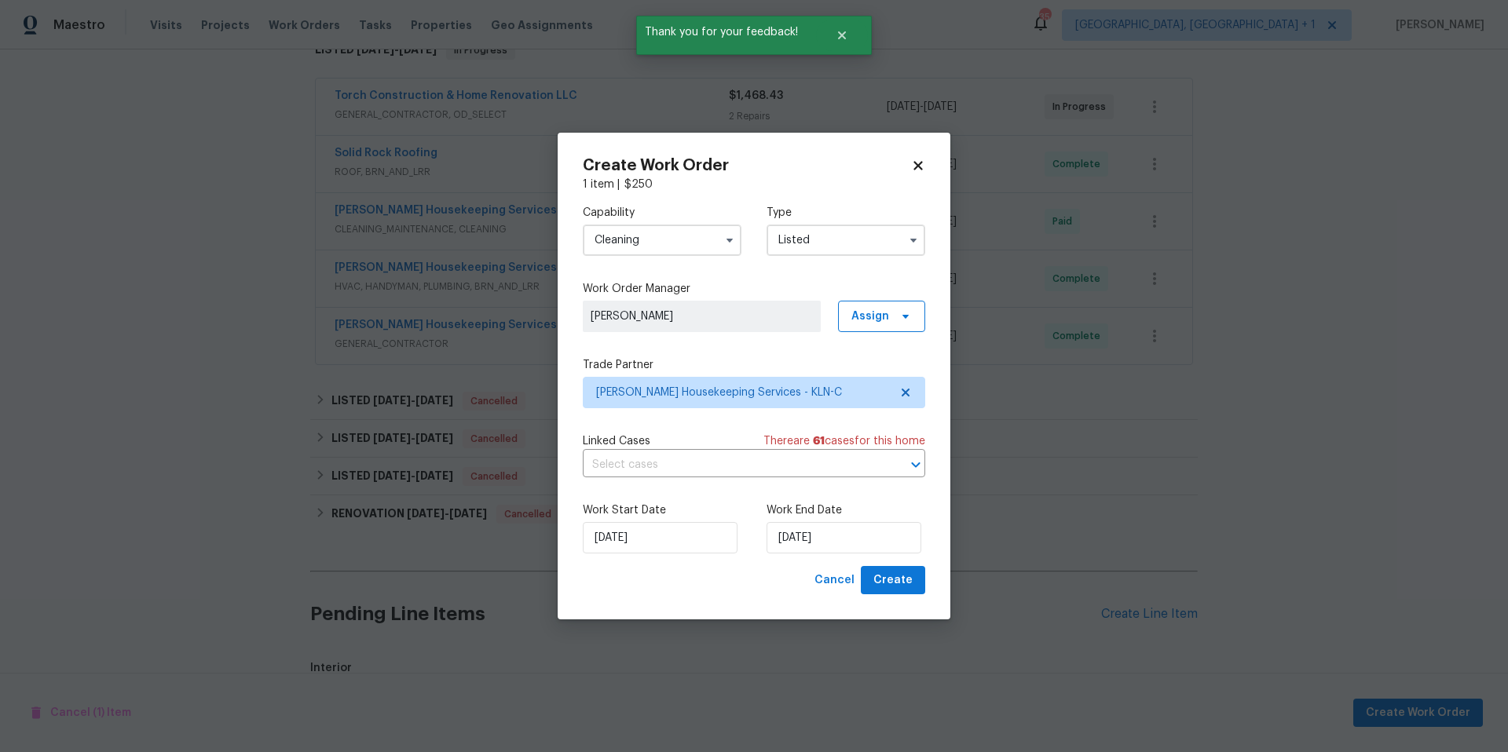
click at [885, 565] on div "Work Start Date [DATE] Work End Date [DATE]" at bounding box center [754, 528] width 342 height 76
click at [887, 569] on button "Create" at bounding box center [893, 580] width 64 height 29
checkbox input "false"
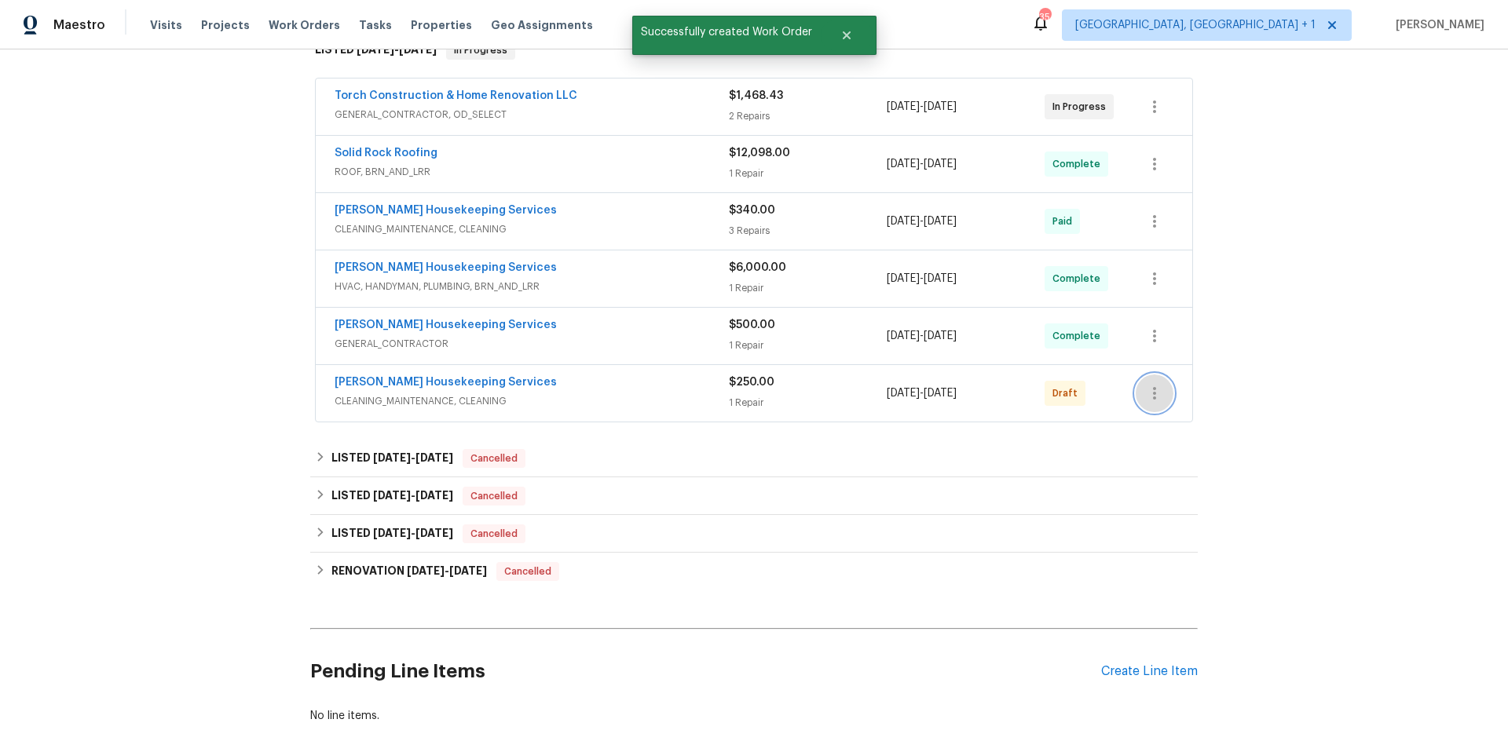
click at [1162, 403] on button "button" at bounding box center [1154, 394] width 38 height 38
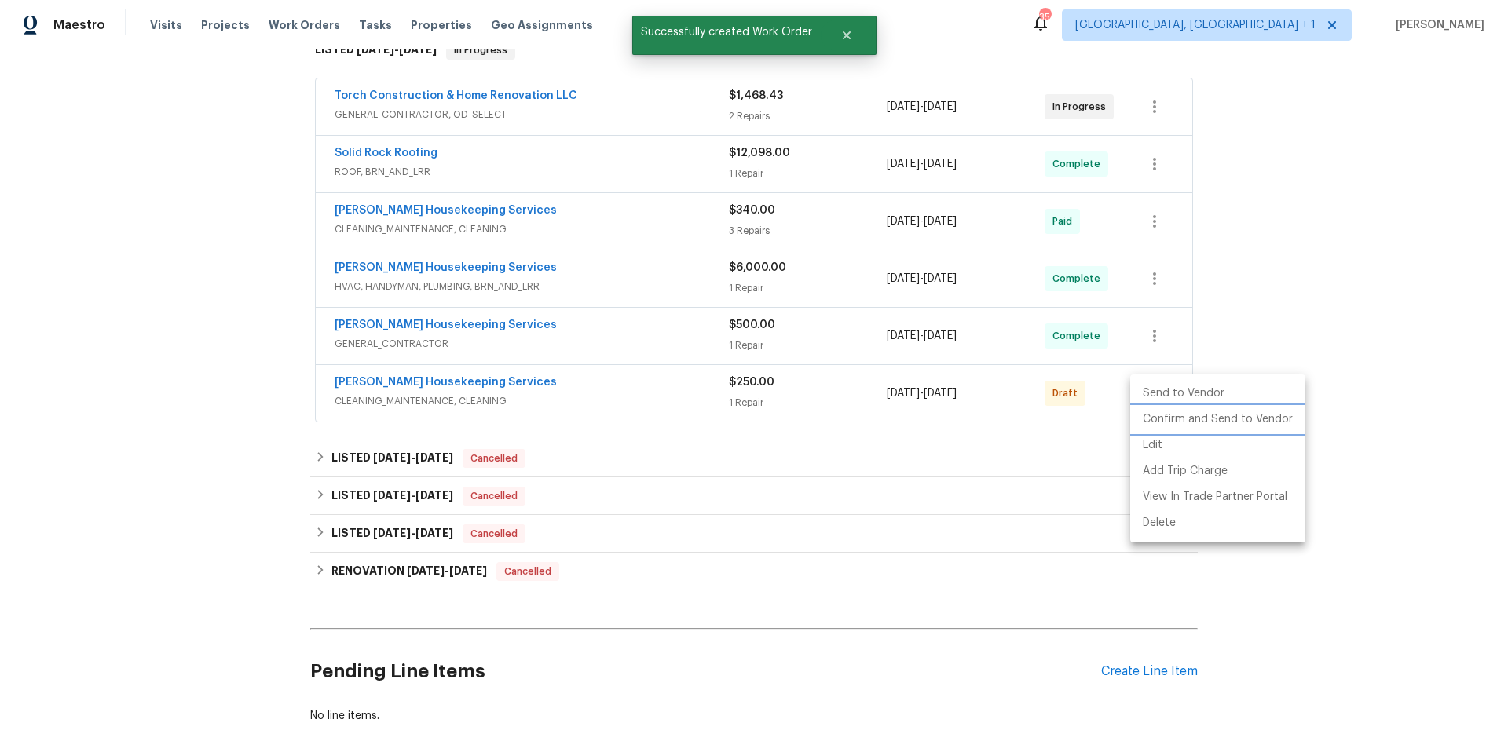
click at [1162, 423] on li "Confirm and Send to Vendor" at bounding box center [1217, 420] width 175 height 26
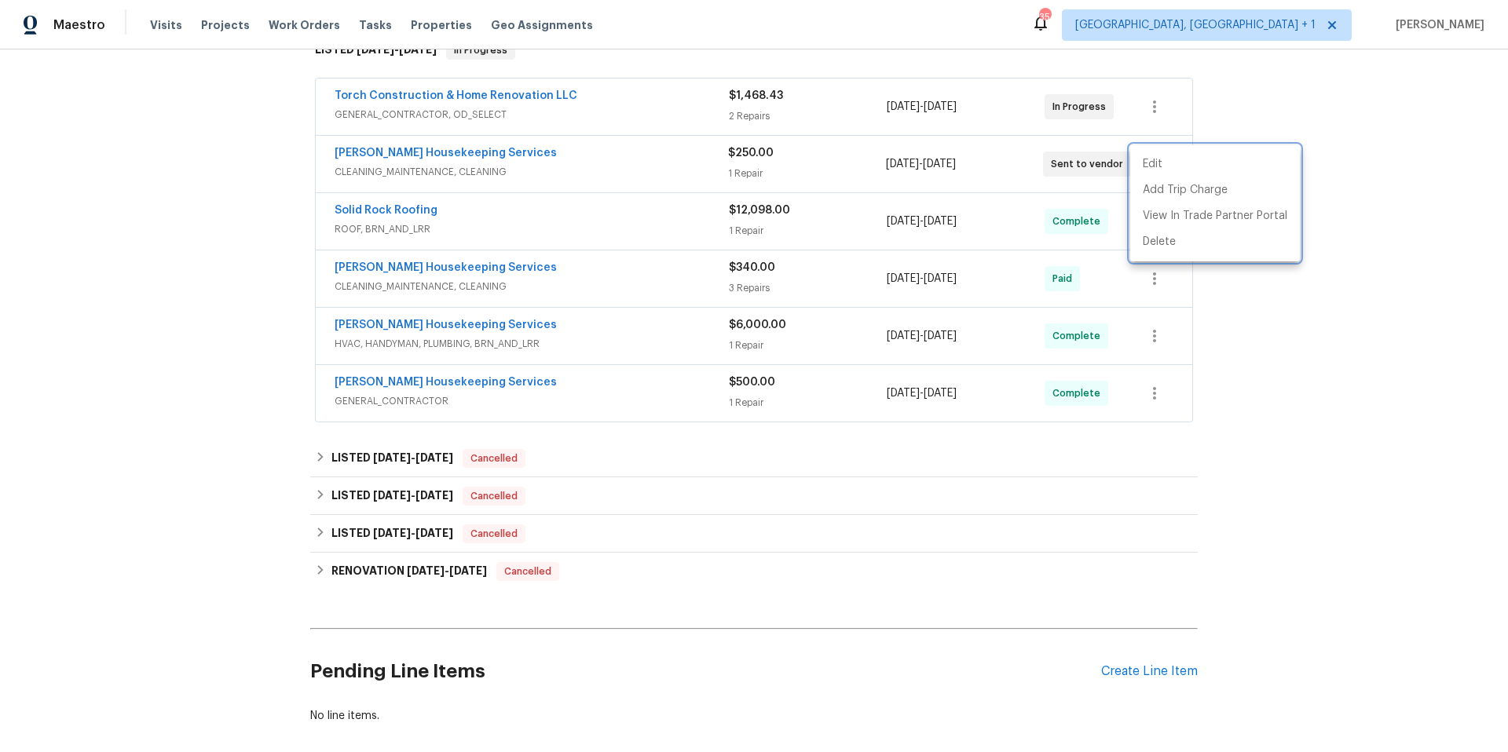
click at [1292, 336] on div at bounding box center [754, 376] width 1508 height 752
